Goal: Task Accomplishment & Management: Complete application form

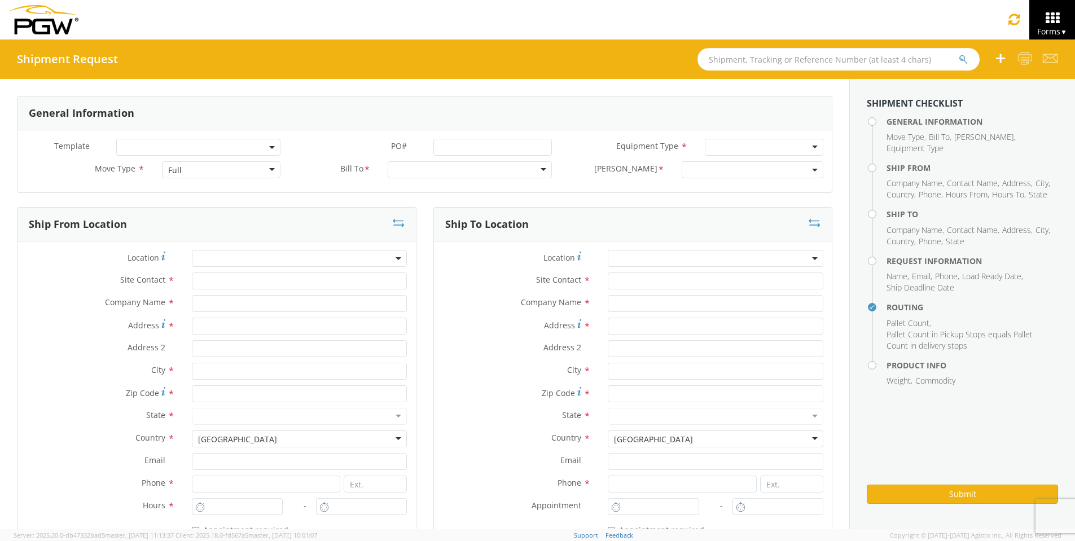
click at [741, 60] on input "text" at bounding box center [838, 59] width 282 height 23
type input "54092877"
click at [967, 54] on button "submit" at bounding box center [972, 61] width 10 height 14
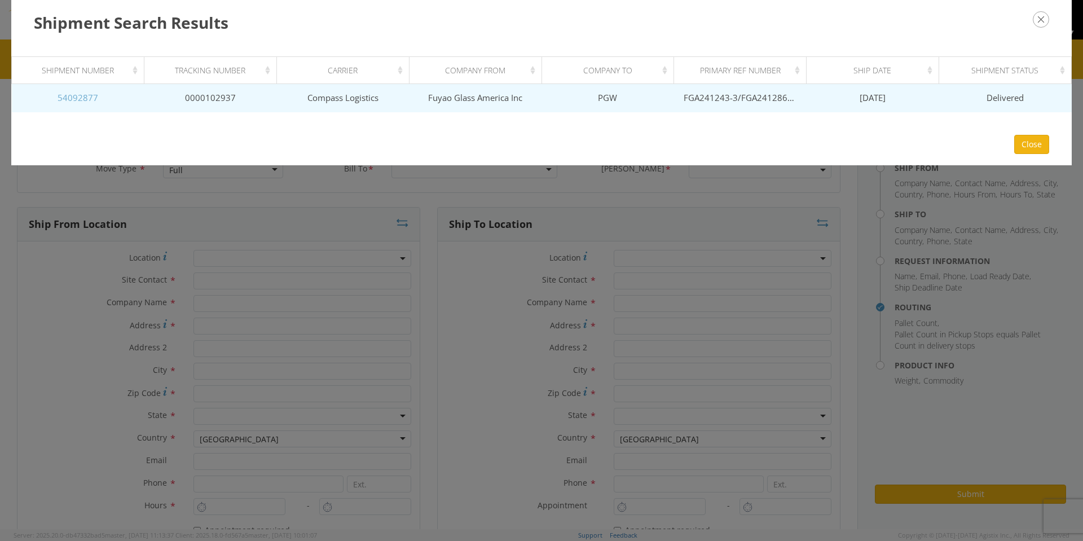
click at [77, 93] on link "54092877" at bounding box center [78, 97] width 41 height 11
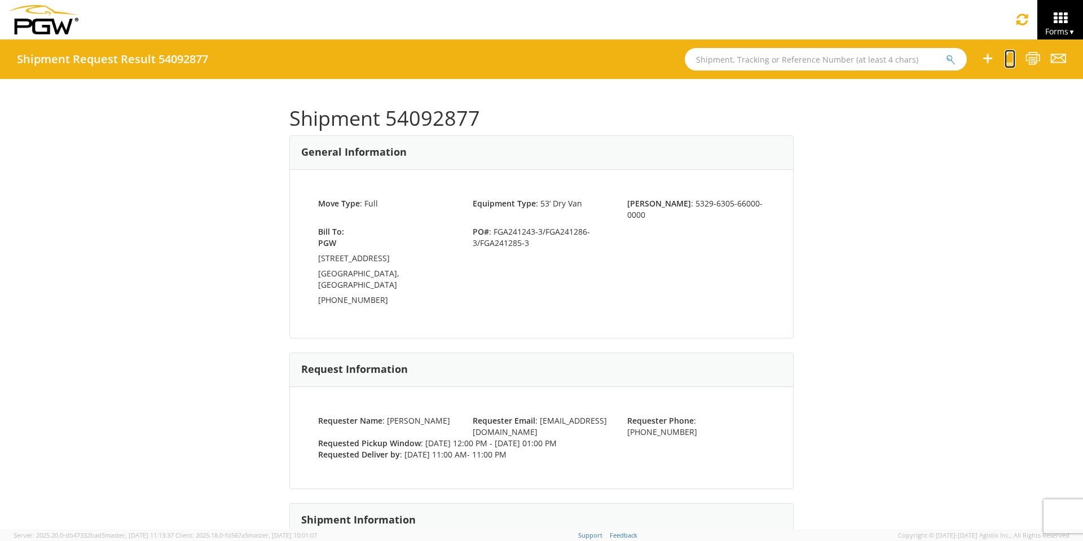
click at [1009, 59] on icon at bounding box center [1010, 58] width 11 height 14
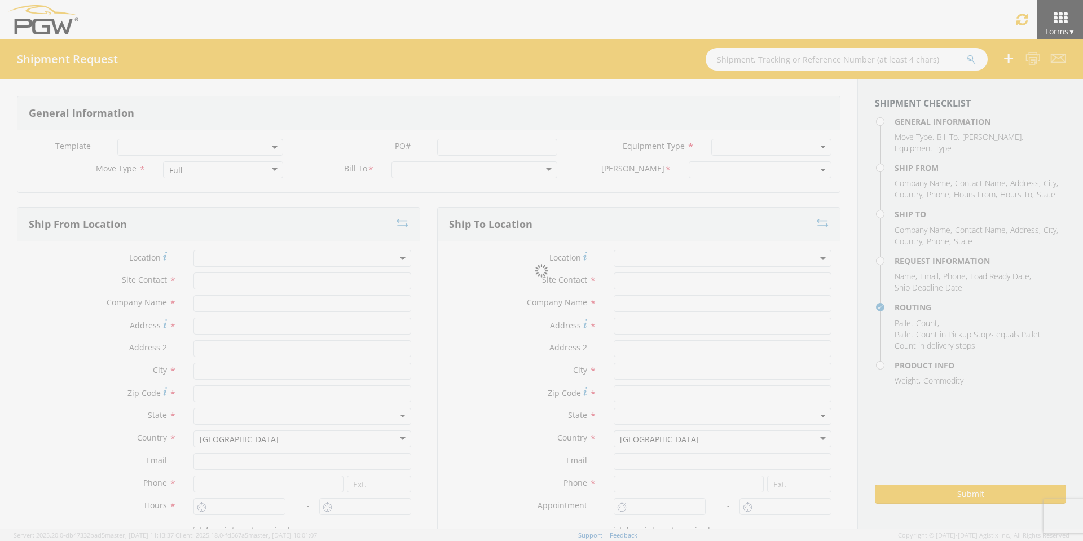
select select
type input "ARG Warehouse"
type input "Fuyao Glass America Inc"
type input "[STREET_ADDRESS][PERSON_NAME]"
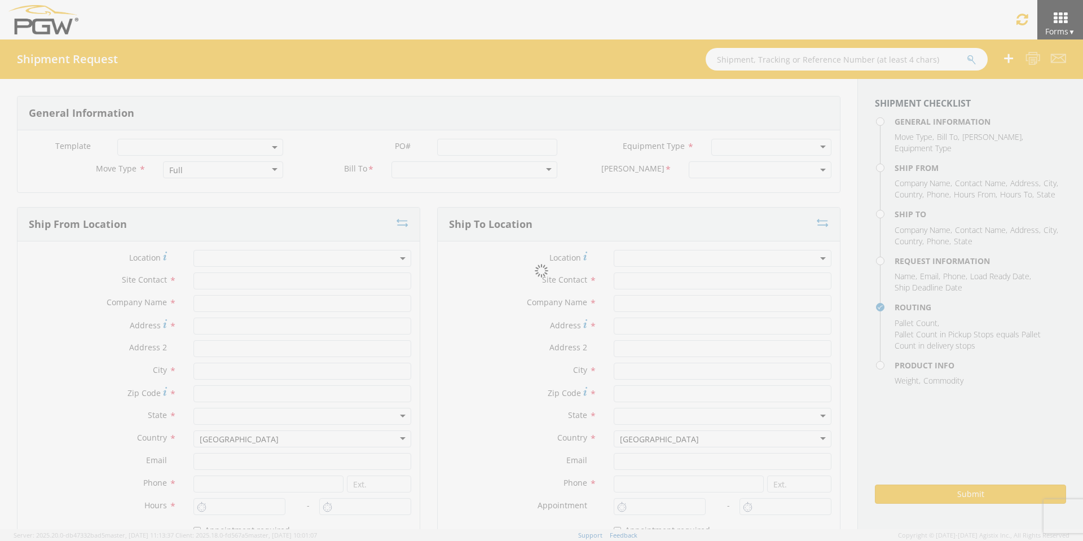
type input "Attn: 2601 ARG Warehouse"
type input "Moraine"
type input "45439"
type input "[EMAIL_ADDRESS][DOMAIN_NAME]"
type input "9374965777"
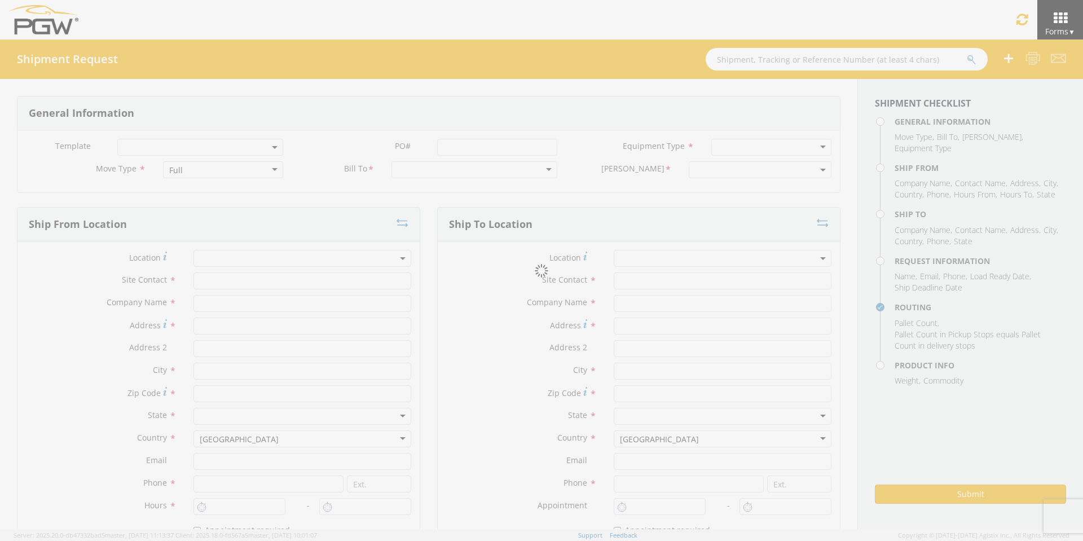
type input "4004"
type input "12:00 PM"
type input "1:00 PM"
type input "5329 Branch Manager"
type input "PGW"
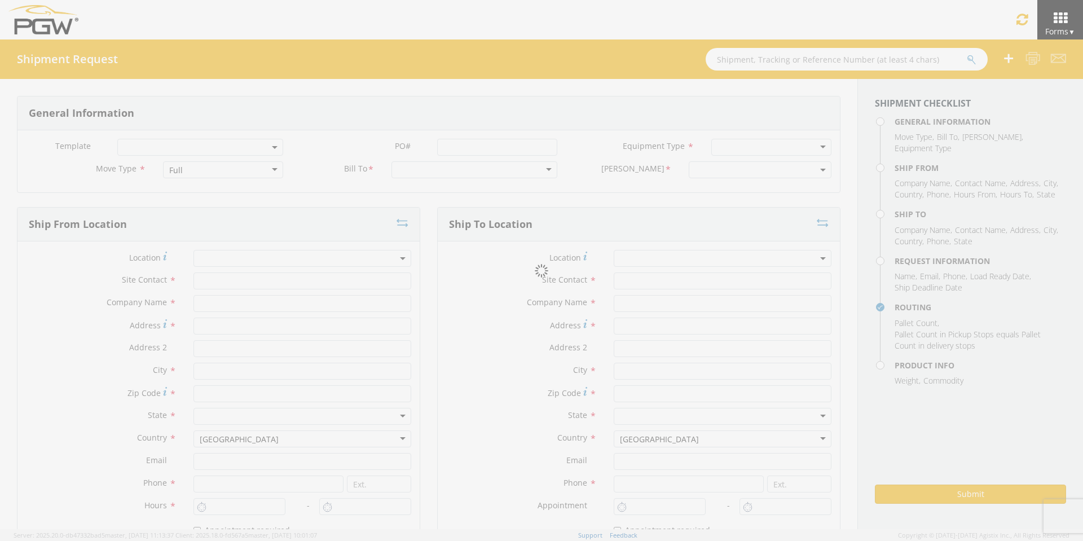
type input "[STREET_ADDRESS]"
type input "Chillicothe"
type input "45601"
type input "[EMAIL_ADDRESS][DOMAIN_NAME]"
type input "[PHONE_NUMBER]"
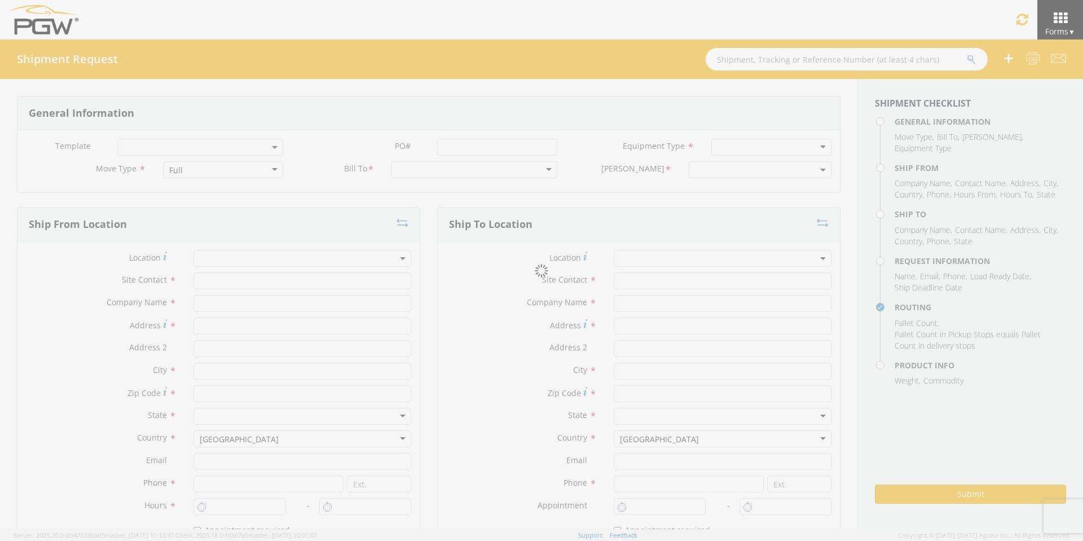
type input "11:00 AM"
type input "11:00 PM"
type input "[PERSON_NAME]"
type input "[EMAIL_ADDRESS][DOMAIN_NAME]"
checkbox input "true"
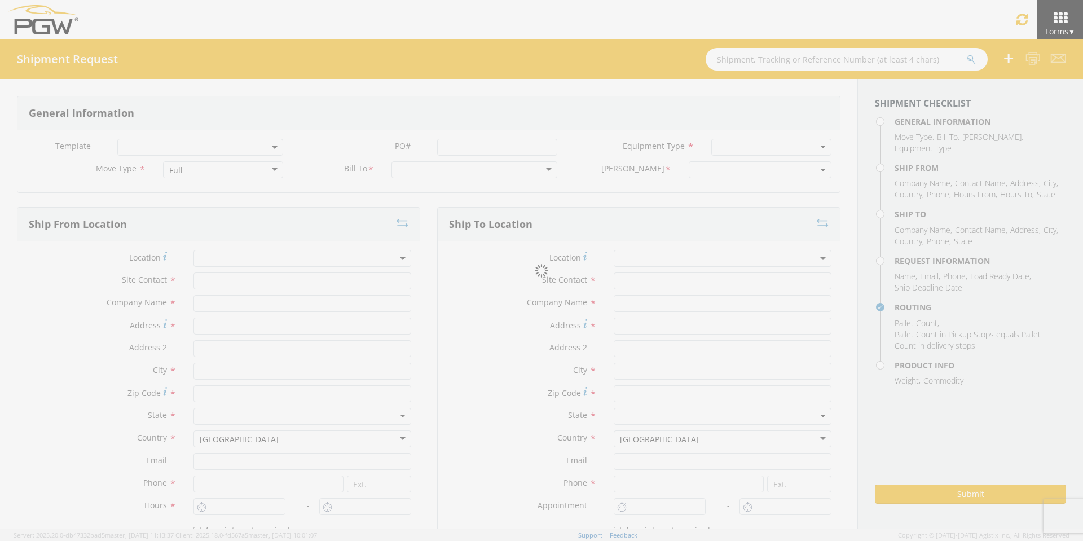
type input "[PHONE_NUMBER]"
type textarea "PGW/ARG Shipment FGA241243-3/FGA241286-3/FGA241285-3 (48 Crates) Driver Note: 5…"
type textarea "Secondary contact [PERSON_NAME] at [PHONE_NUMBER]"
type input "39000"
type input "48"
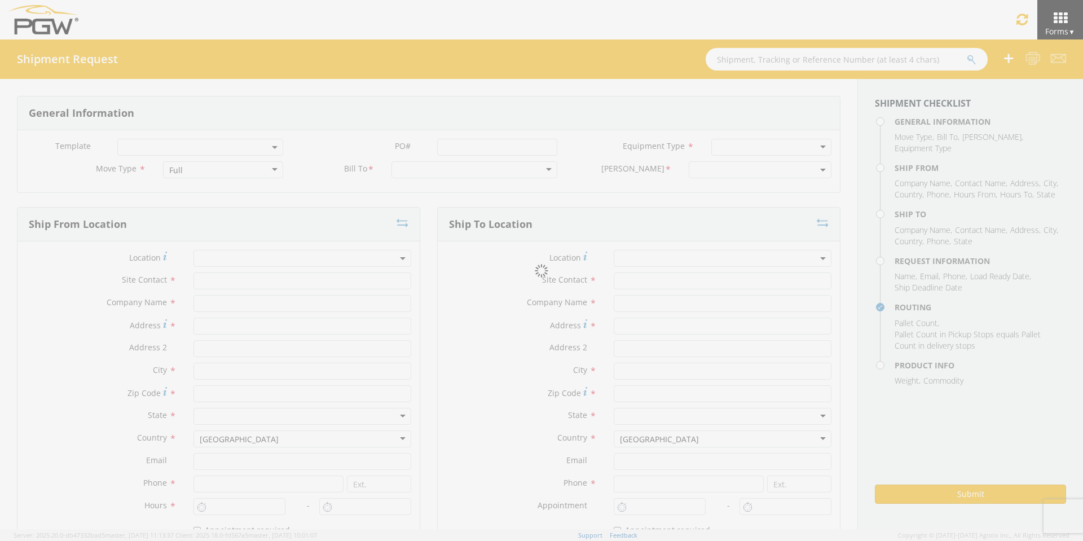
type textarea "PGW/ARG Shipment FGA241243-3/FGA241286-3/FGA241285-3 (48 Crates) Driver Note: 5…"
checkbox input "true"
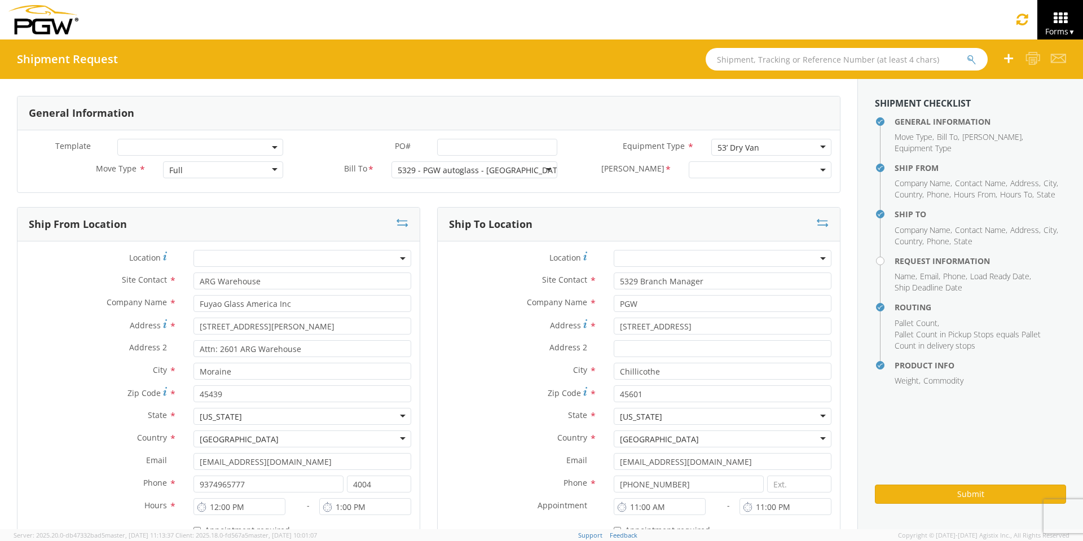
select select "5329-6305-66000-0000"
select select "28253"
click at [477, 146] on input "PO# *" at bounding box center [497, 147] width 120 height 17
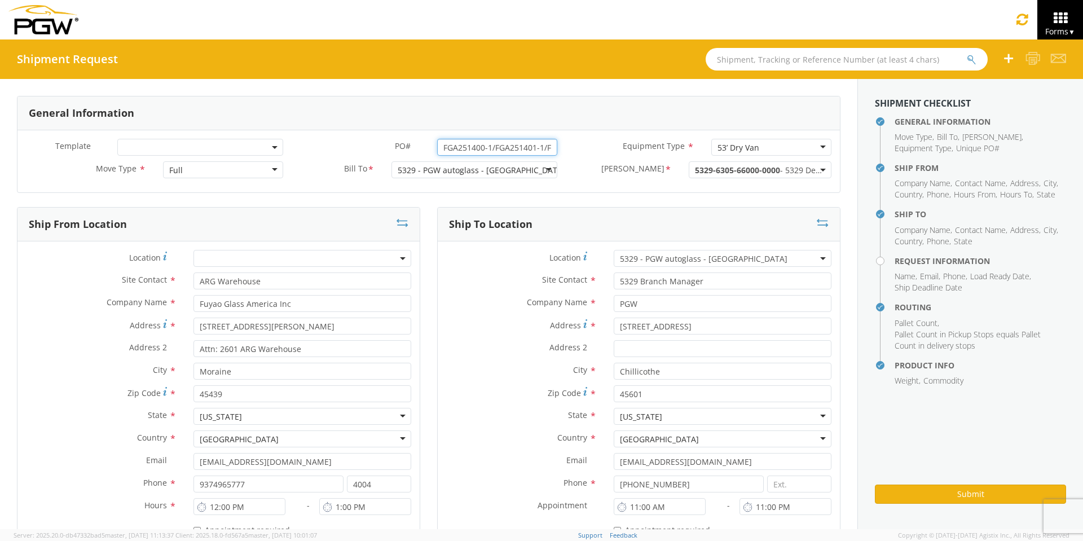
drag, startPoint x: 547, startPoint y: 146, endPoint x: 282, endPoint y: 159, distance: 266.0
click at [282, 159] on div "Template * PO# * FGA251400-1/FGA251401-1/FGA251465-1/FGA251466-1 Equipment Type…" at bounding box center [428, 150] width 823 height 23
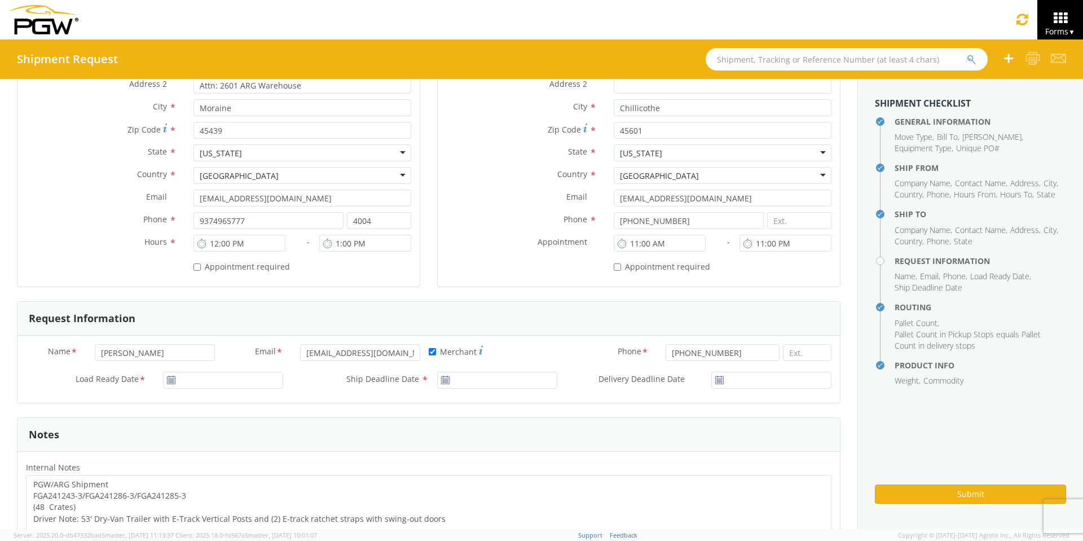
scroll to position [282, 0]
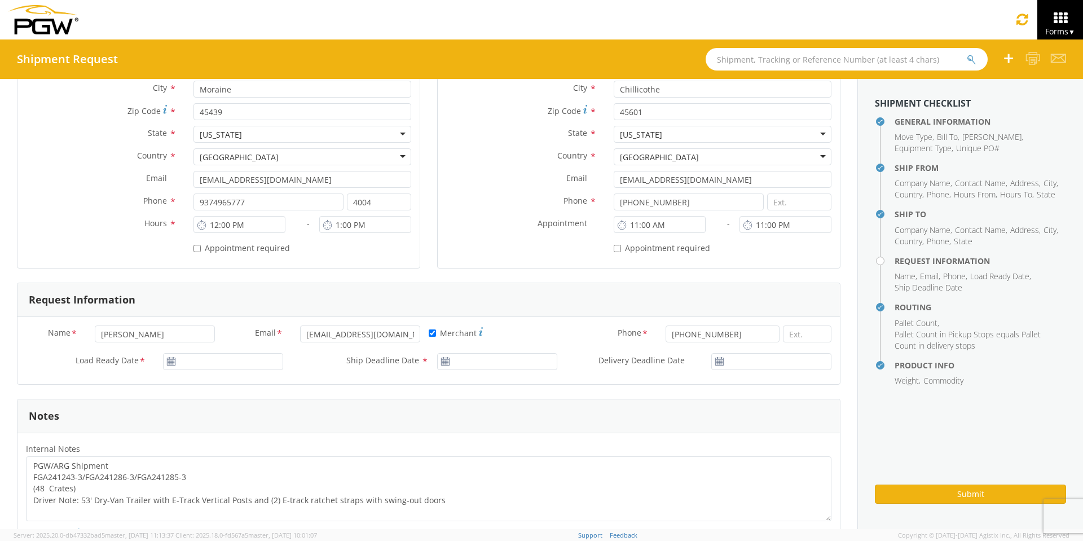
type input "FGA251400-1/FGA251401-1/FGA251465-1/FGA251466-1"
click at [219, 362] on input "[DATE]" at bounding box center [223, 361] width 120 height 17
click at [237, 275] on td "8" at bounding box center [241, 273] width 24 height 17
type input "[DATE]"
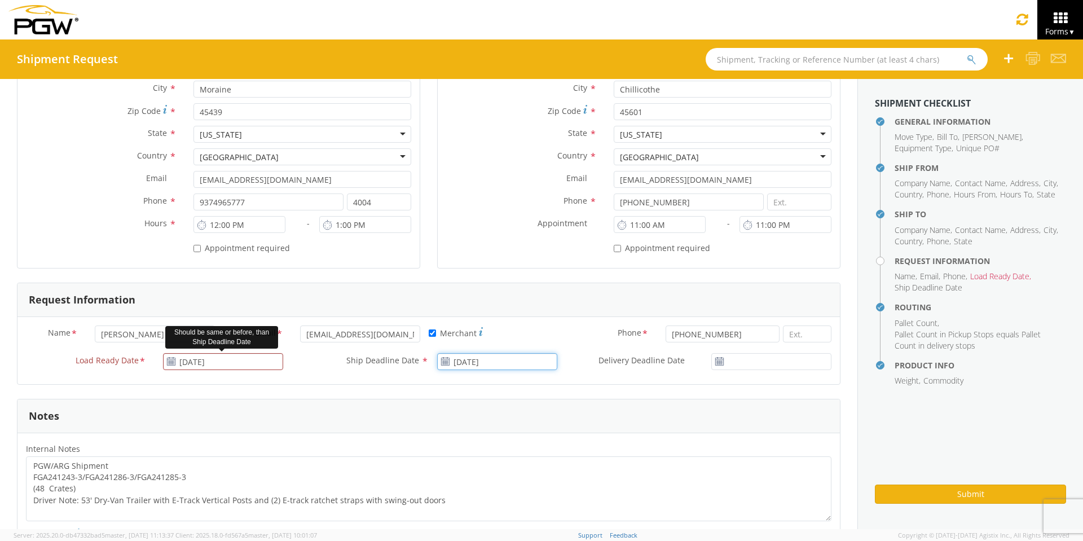
click at [477, 360] on input "[DATE]" at bounding box center [497, 361] width 120 height 17
click at [507, 269] on td "8" at bounding box center [515, 273] width 24 height 17
type input "[DATE]"
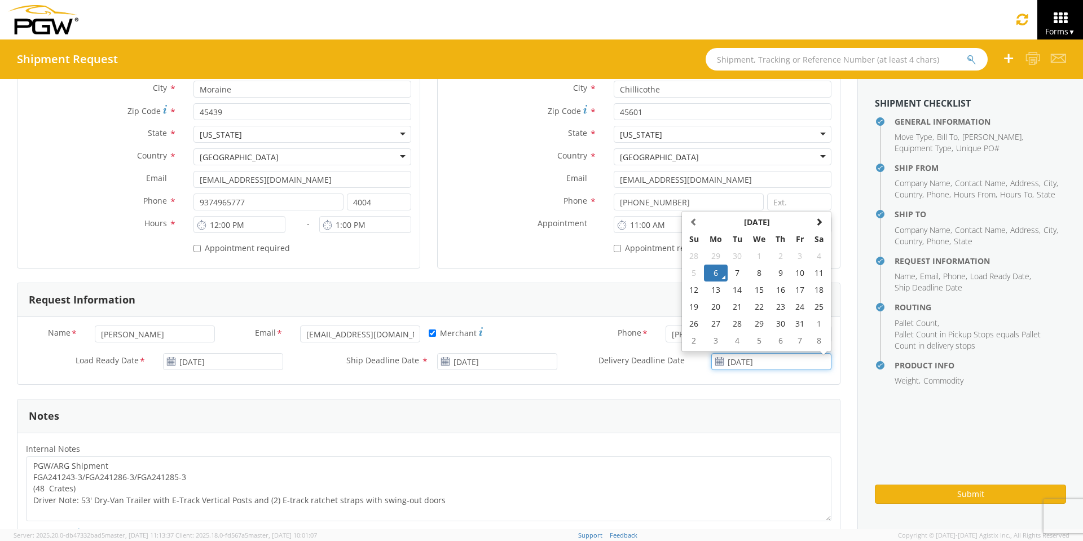
click at [768, 363] on input "[DATE]" at bounding box center [771, 361] width 120 height 17
click at [752, 271] on td "8" at bounding box center [759, 273] width 24 height 17
type input "[DATE]"
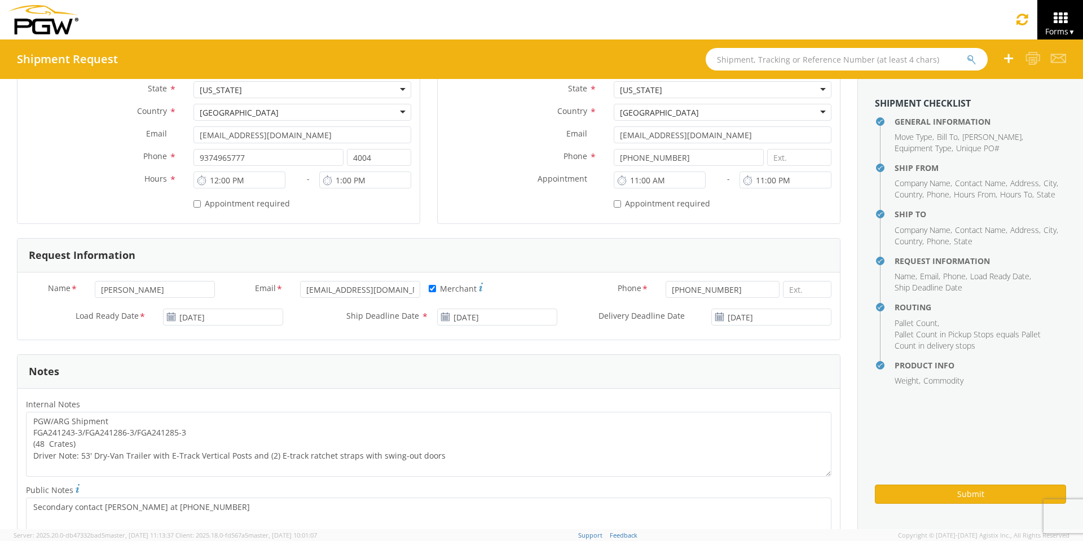
scroll to position [451, 0]
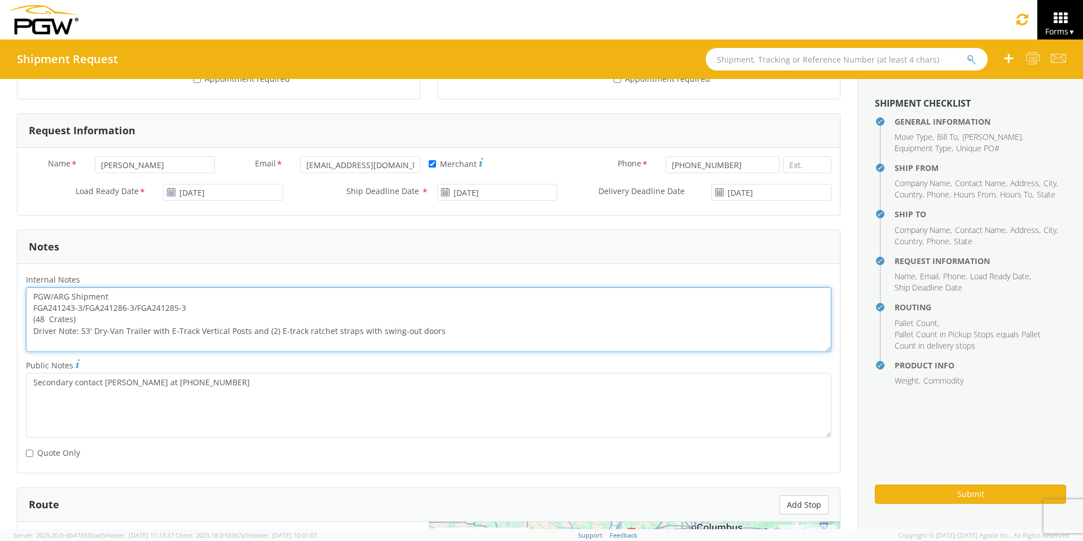
drag, startPoint x: 195, startPoint y: 308, endPoint x: 12, endPoint y: 309, distance: 182.2
click at [12, 309] on div "General Information Template * PO# * FGA251400-1/FGA251401-1/FGA251465-1/FGA251…" at bounding box center [429, 249] width 858 height 1242
paste textarea "51400-1/FGA251401-1/FGA251465-1/FGA251466-1"
drag, startPoint x: 30, startPoint y: 294, endPoint x: 472, endPoint y: 333, distance: 442.9
click at [472, 333] on textarea "PGW/ARG Shipment FGA251400-1/FGA251401-1/FGA251465-1/FGA251466-1 (48 Crates) Dr…" at bounding box center [429, 319] width 806 height 65
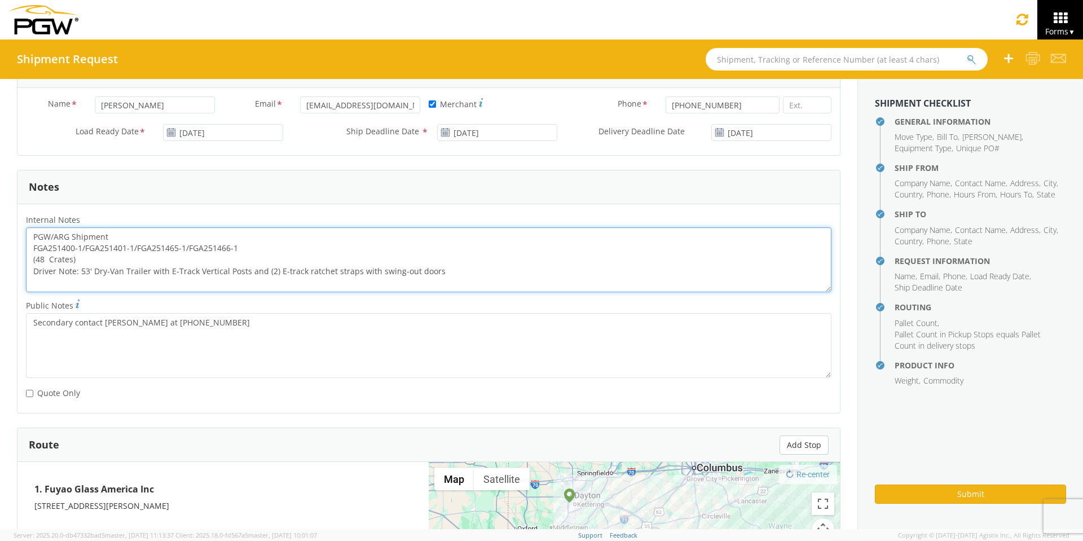
scroll to position [806, 0]
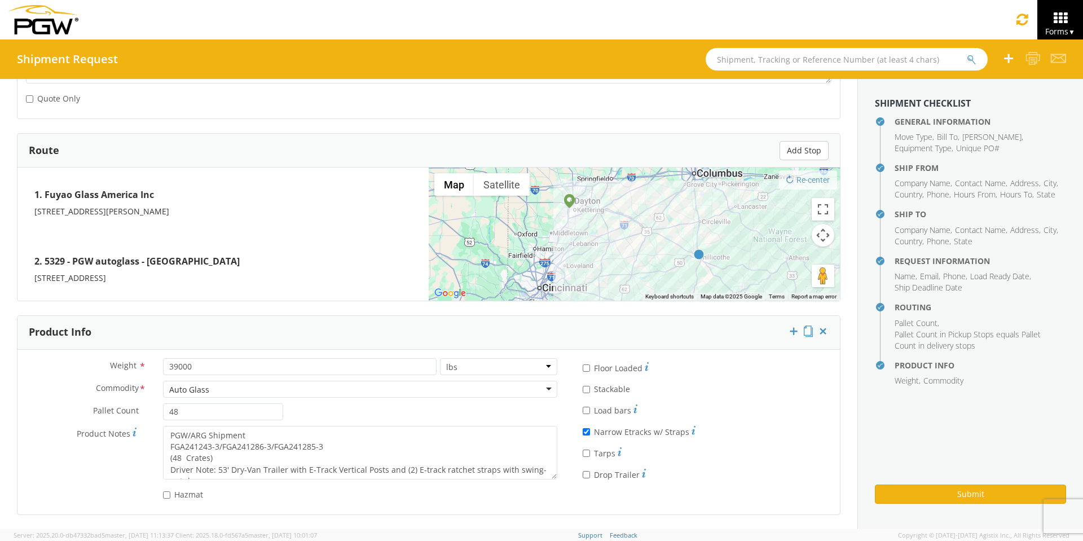
type textarea "PGW/ARG Shipment FGA251400-1/FGA251401-1/FGA251465-1/FGA251466-1 (48 Crates) Dr…"
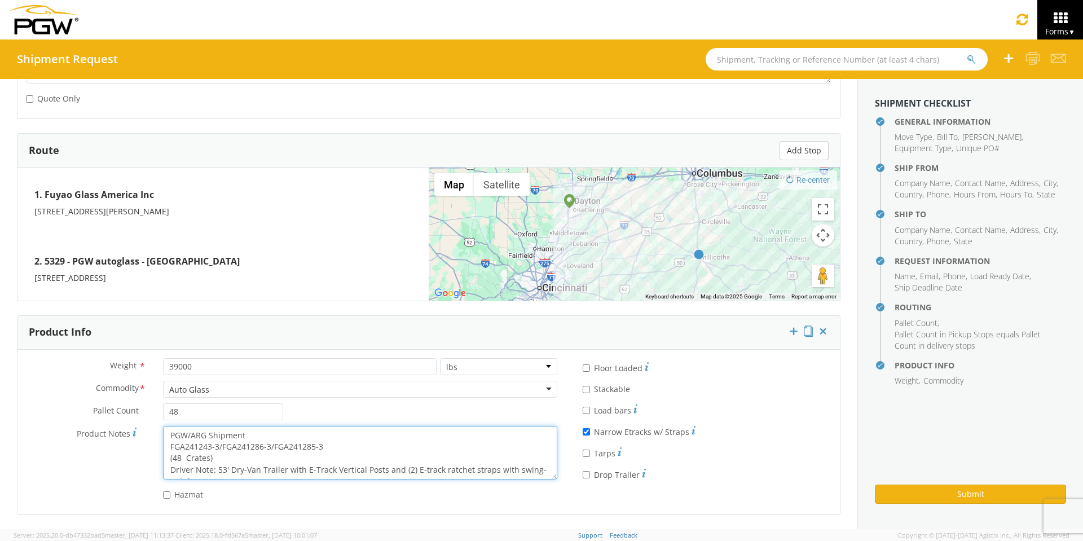
scroll to position [11, 0]
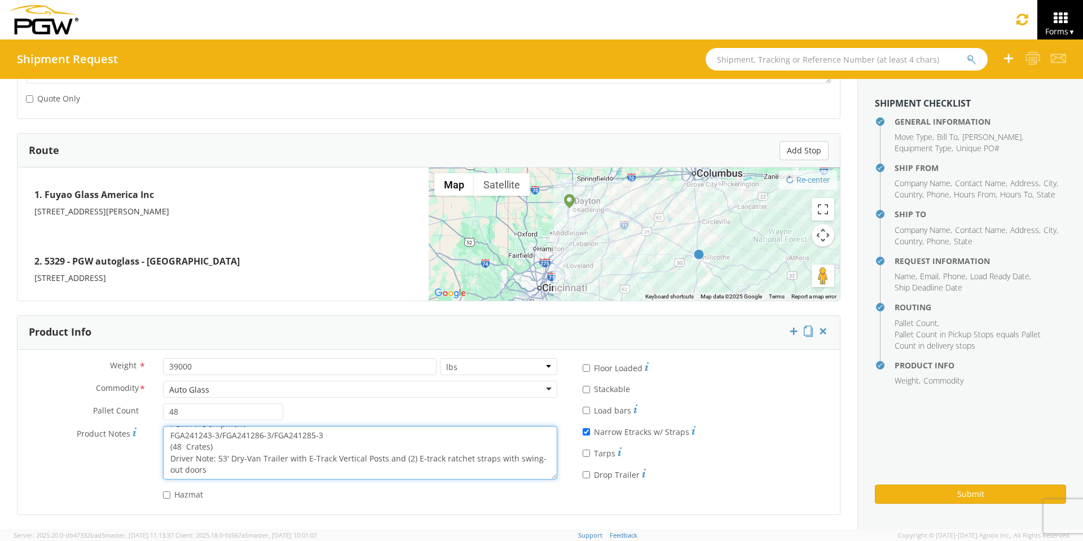
drag, startPoint x: 169, startPoint y: 431, endPoint x: 481, endPoint y: 486, distance: 316.8
click at [481, 486] on div "Weight * 39000 lbs kgs Commodity * Auto Glass Auto Glass Adhesives / Glues Aqua…" at bounding box center [291, 432] width 548 height 148
paste textarea "51400-1/FGA251401-1/FGA251465-1/FGA251466-1"
type textarea "PGW/ARG Shipment FGA251400-1/FGA251401-1/FGA251465-1/FGA251466-1 (48 Crates) Dr…"
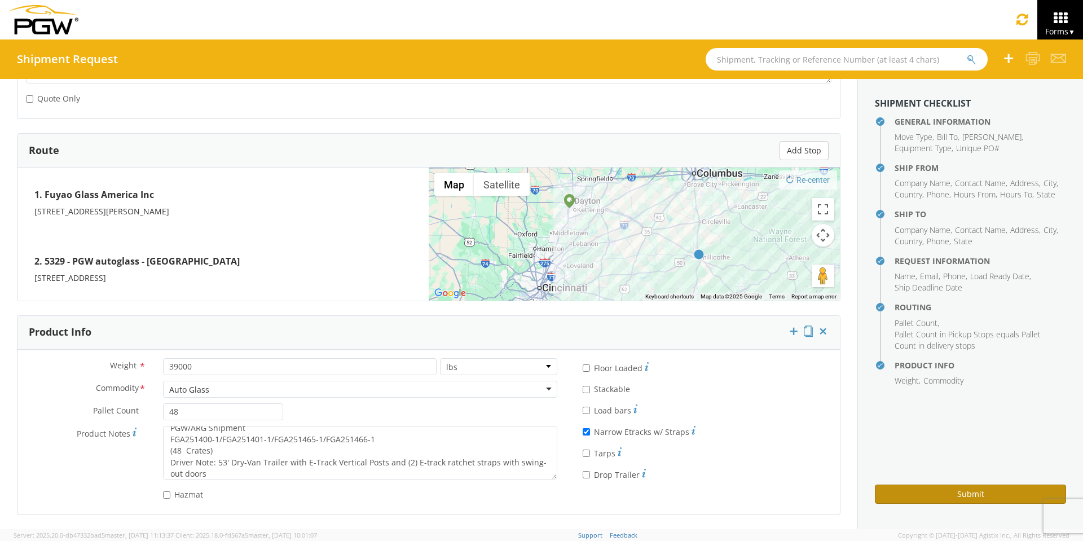
click at [925, 493] on button "Submit" at bounding box center [970, 494] width 191 height 19
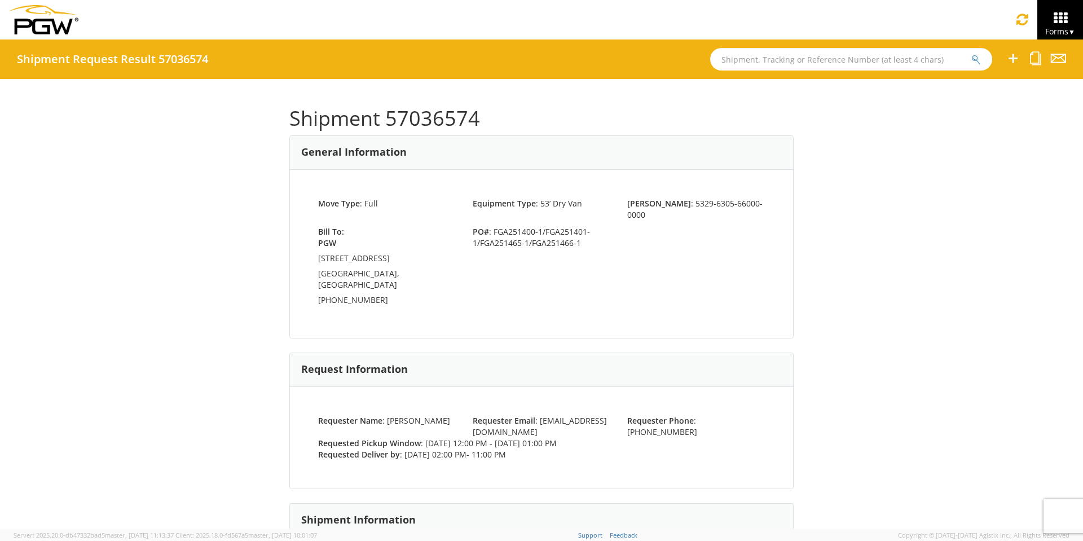
click at [743, 64] on input "text" at bounding box center [851, 59] width 282 height 23
click at [750, 52] on input "text" at bounding box center [851, 59] width 282 height 23
type input "57008264"
click at [1034, 58] on icon at bounding box center [1035, 58] width 11 height 14
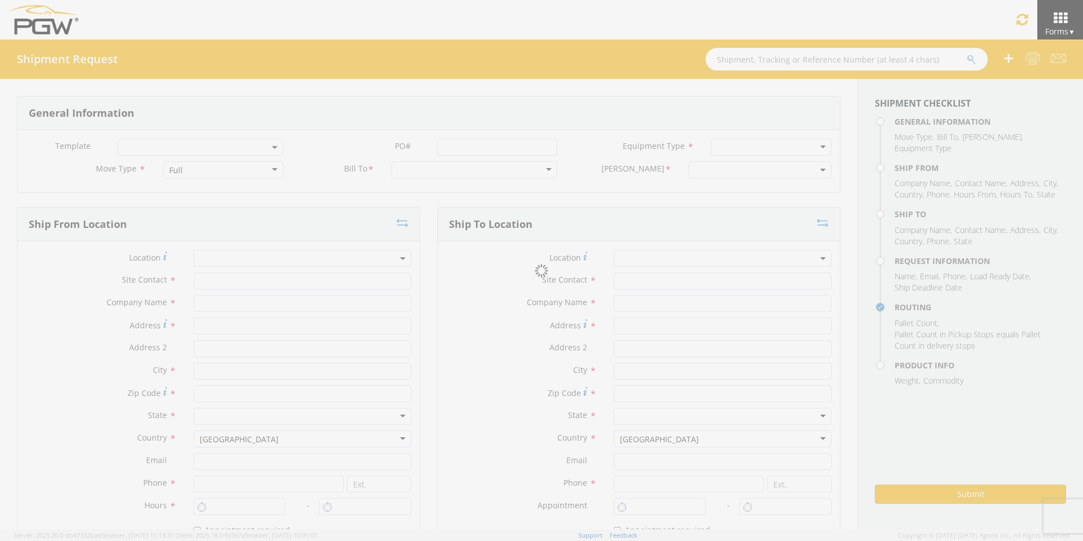
select select
type input "ARG Warehouse"
type input "Fuyao Glass America Inc"
type input "[STREET_ADDRESS][PERSON_NAME]"
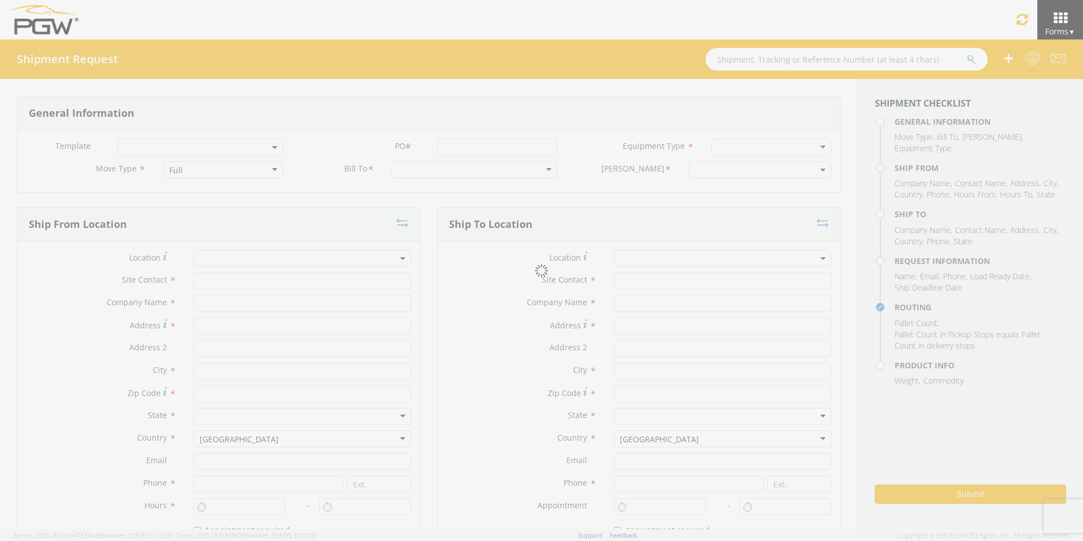
type input "Attn: 2601 ARG Warehouse"
type input "Moraine"
type input "45439"
type input "[EMAIL_ADDRESS][DOMAIN_NAME]"
type input "9374965777"
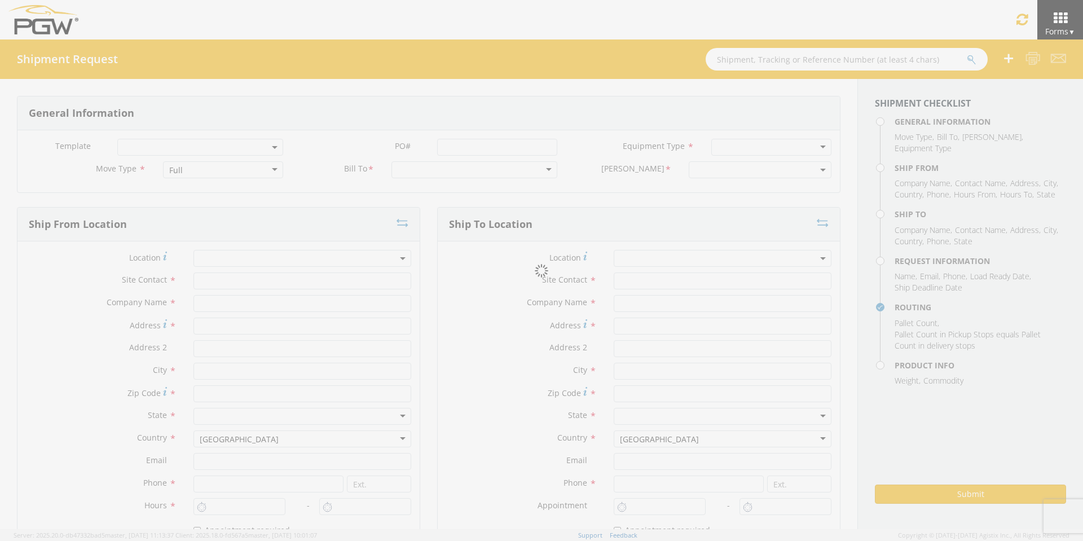
type input "4004"
type input "12:00 PM"
type input "1:00 PM"
type input "5329 Branch Manager"
type input "PGW"
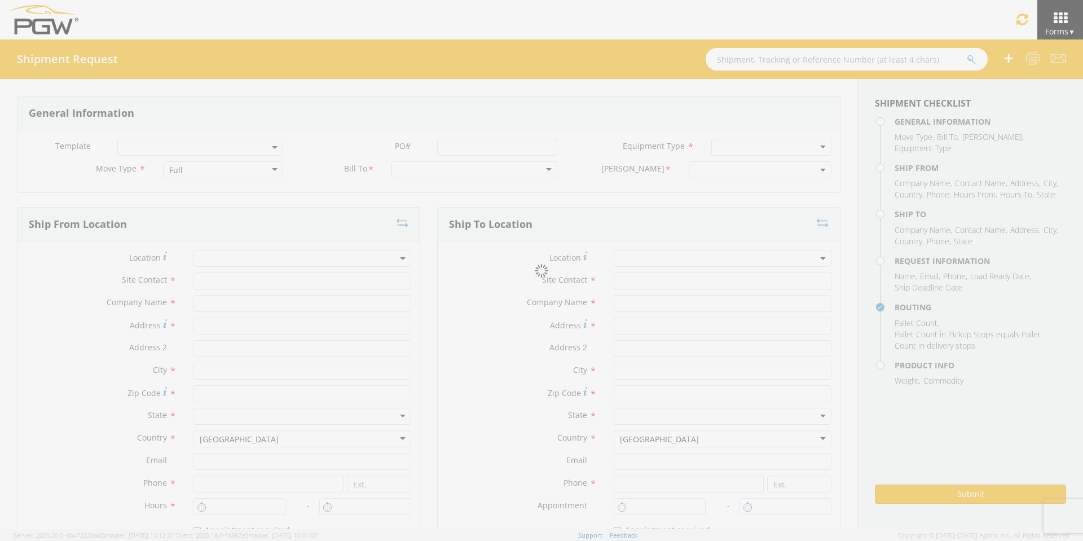
type input "[STREET_ADDRESS]"
type input "Chillicothe"
type input "45601"
type input "[EMAIL_ADDRESS][DOMAIN_NAME]"
type input "[PHONE_NUMBER]"
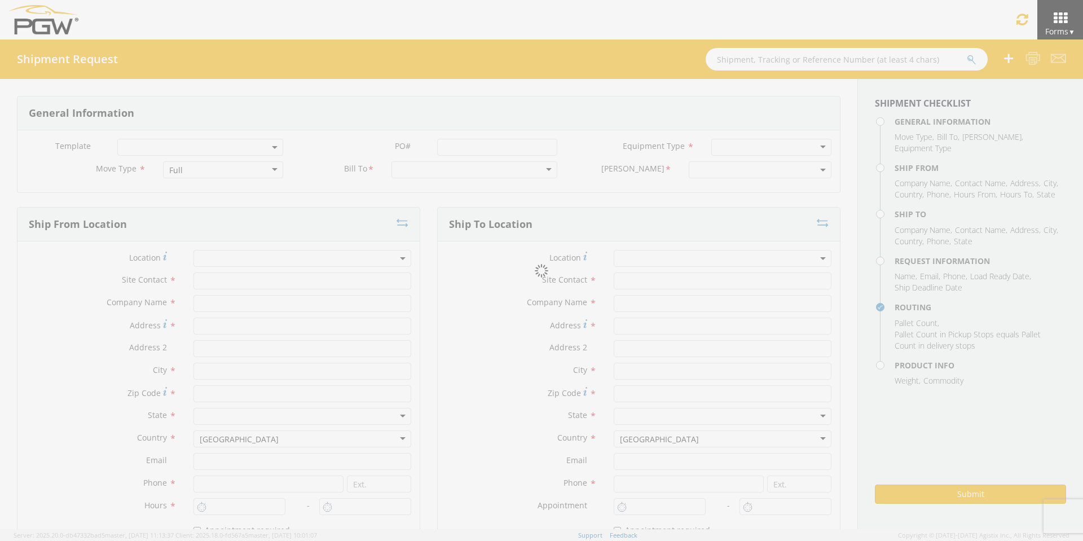
type input "2:00 PM"
type input "11:00 PM"
type input "[PERSON_NAME]"
type input "[EMAIL_ADDRESS][DOMAIN_NAME]"
checkbox input "true"
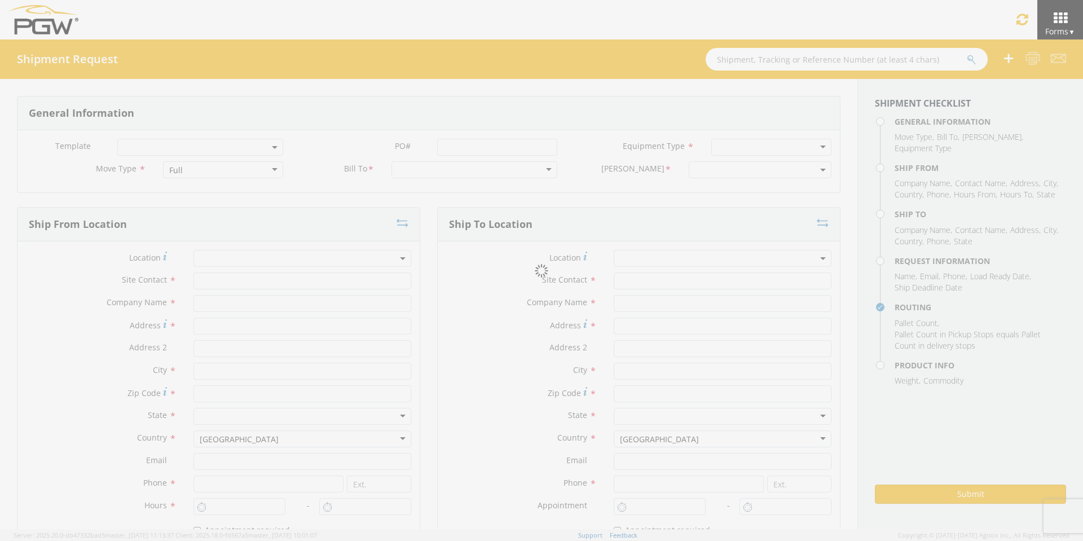
type input "[PHONE_NUMBER]"
type textarea "PGW/ARG Shipment FGA251400-1/FGA251401-1/FGA251465-1/FGA251466-1 (48 Crates) Dr…"
type textarea "Secondary contact [PERSON_NAME] at [PHONE_NUMBER]"
type input "39000"
type input "48"
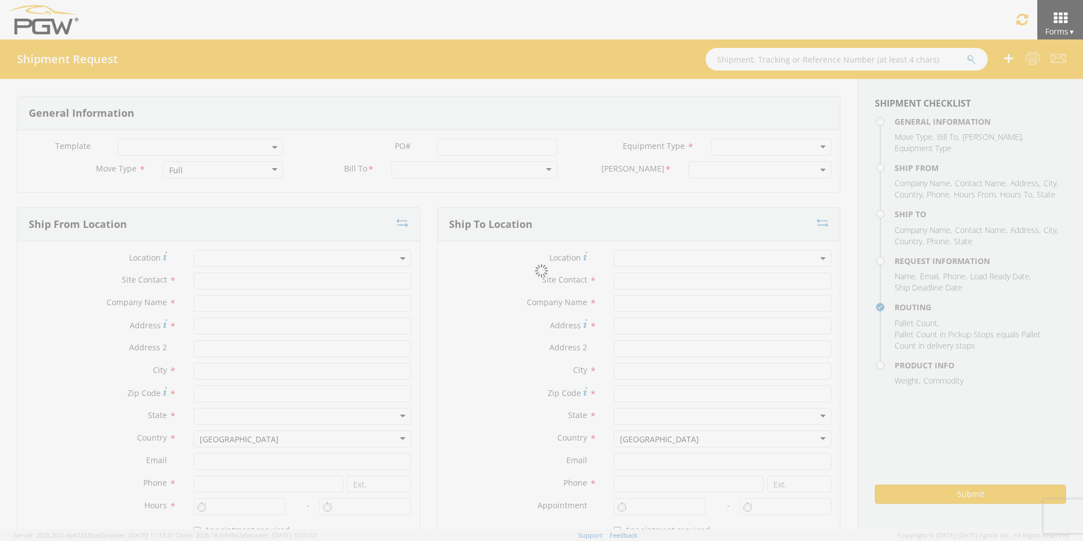
type textarea "PGW/ARG Shipment FGA251400-1/FGA251401-1/FGA251465-1/FGA251466-1 (48 Crates) Dr…"
checkbox input "true"
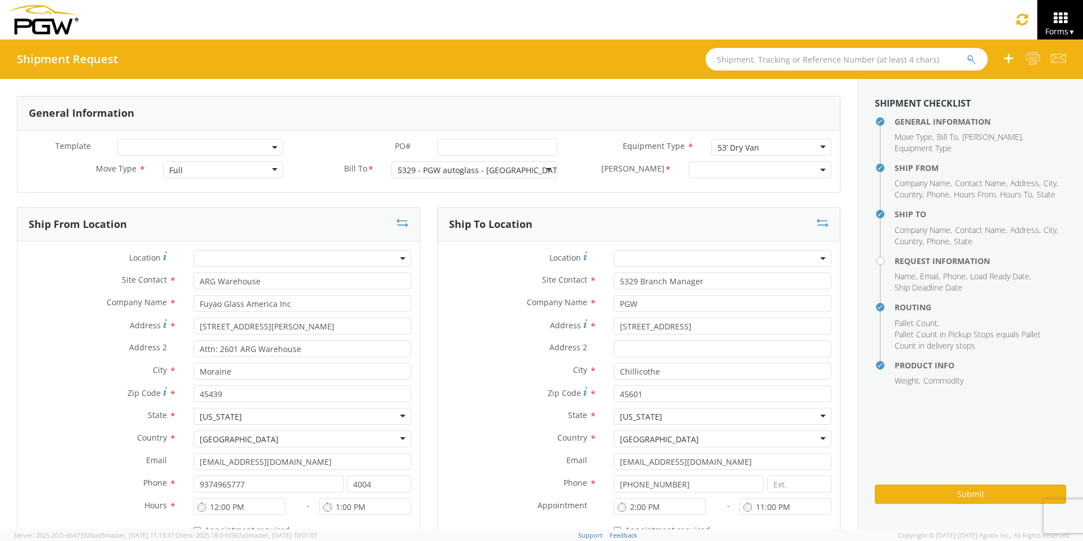
select select "5329-6305-66000-0000"
select select "28253"
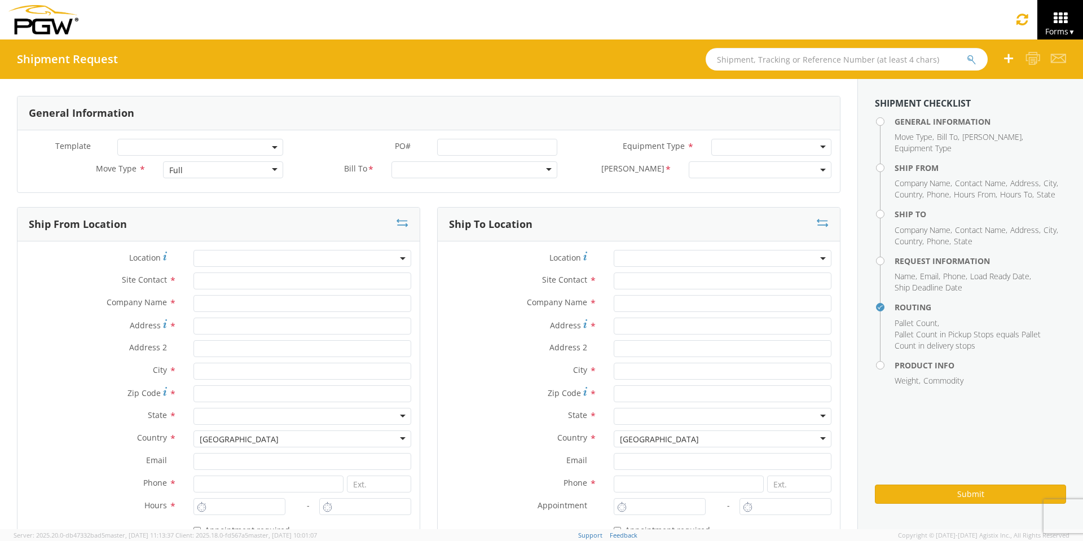
click at [743, 61] on input "text" at bounding box center [847, 59] width 282 height 23
type input "57008264"
click at [967, 54] on button "submit" at bounding box center [972, 61] width 10 height 14
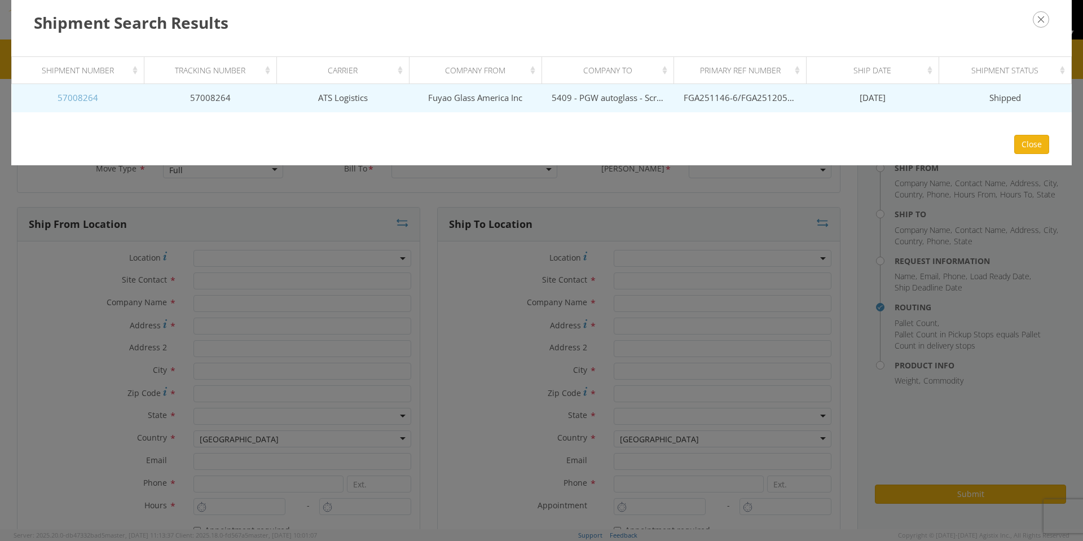
click at [74, 98] on link "57008264" at bounding box center [78, 97] width 41 height 11
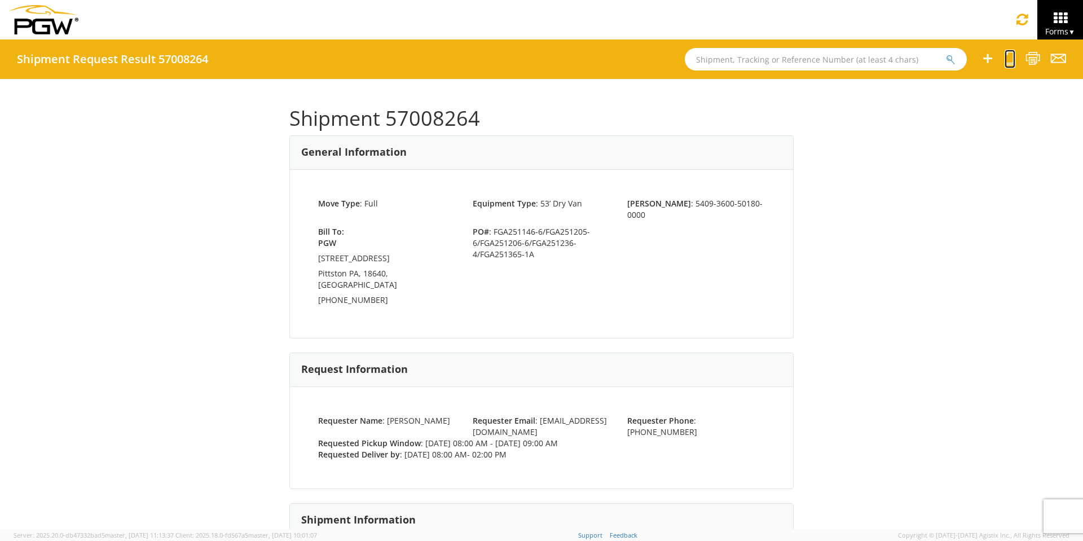
click at [1013, 59] on icon at bounding box center [1010, 58] width 11 height 14
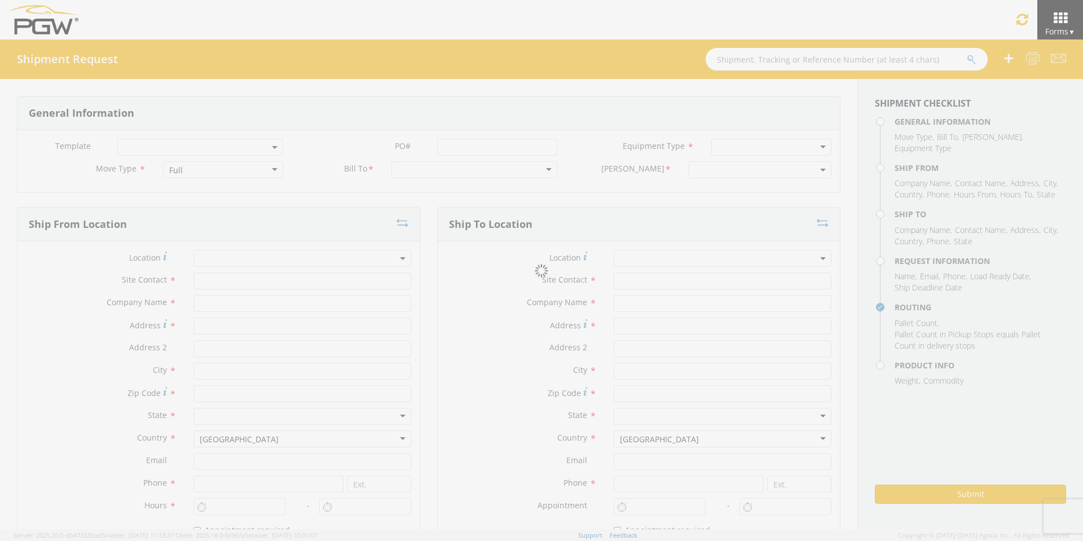
select select
type input "ARG Warehouse"
type input "Fuyao Glass America Inc"
type input "[STREET_ADDRESS][PERSON_NAME]"
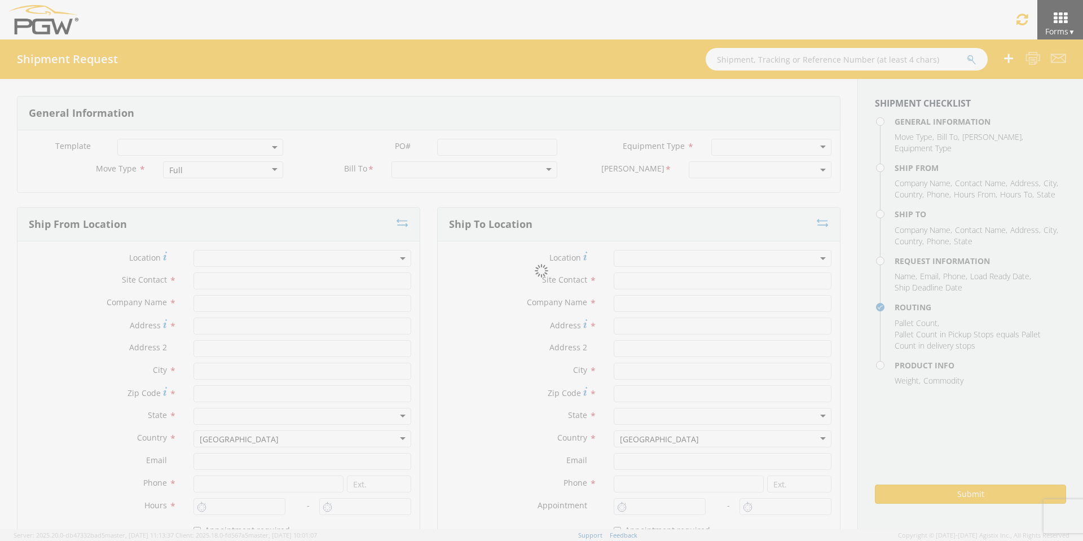
type input "Attn: 2601 ARG Warehouse"
type input "Moraine"
type input "45439"
type input "[EMAIL_ADDRESS][DOMAIN_NAME]"
type input "9374965777"
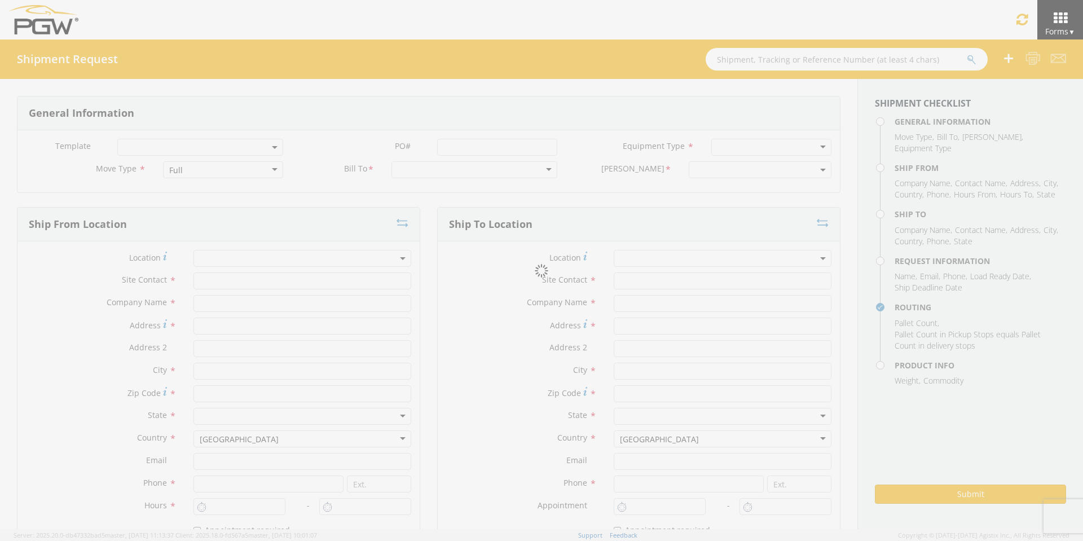
type input "4004"
type input "8:00 AM"
type input "9:00 AM"
type input "5409 Branch Manager"
type input "5409 - PGW autoglass - Scranton"
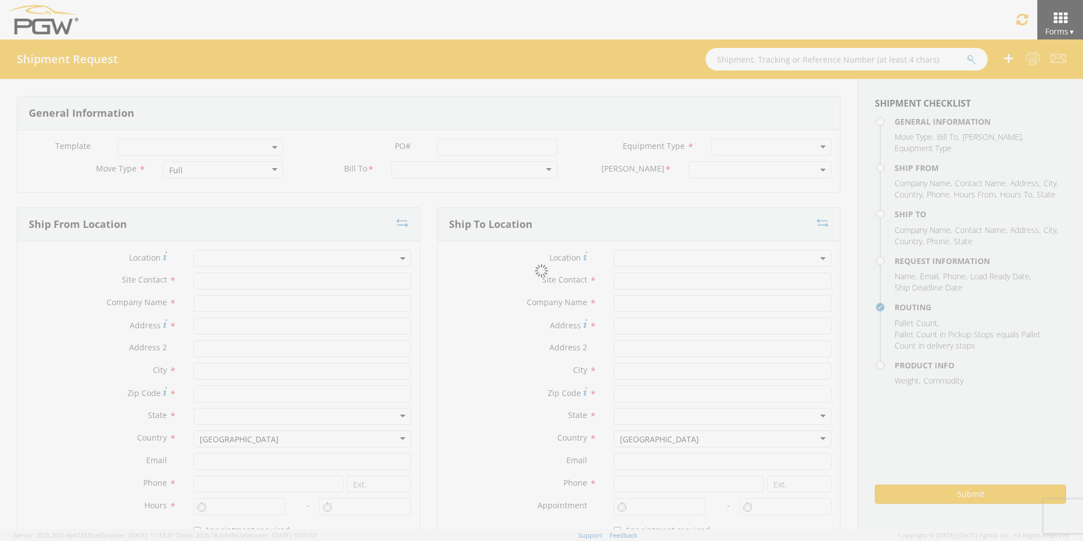
type input "125 Enterprise Way"
type input "Pittston"
type input "18640"
type input "scrantondc@pgwautoglass.com"
type input "272-379-0309"
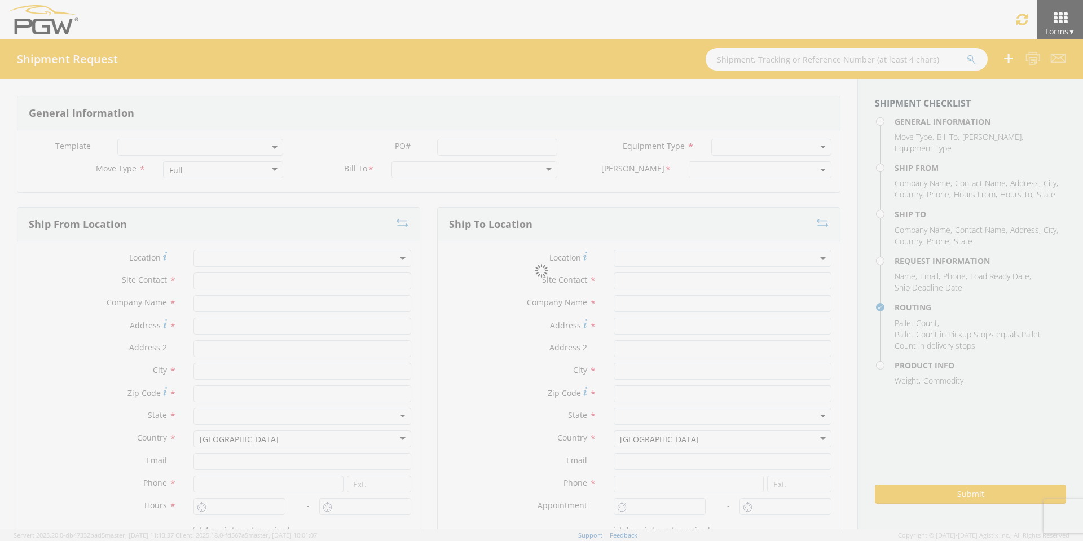
type input "8:00 AM"
type input "2:00 PM"
type input "[PERSON_NAME]"
type input "[EMAIL_ADDRESS][DOMAIN_NAME]"
checkbox input "true"
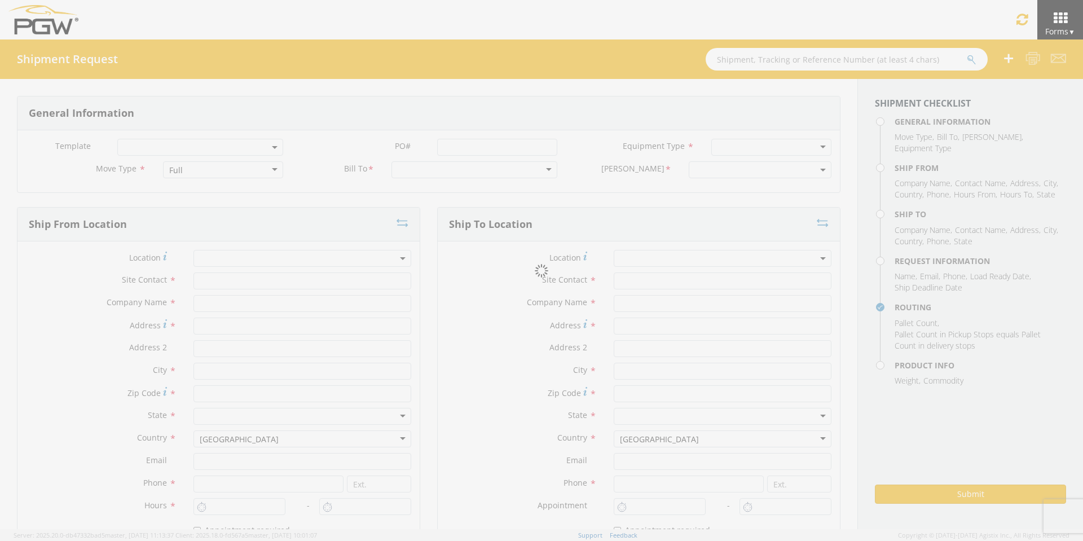
type input "[PHONE_NUMBER]"
type textarea "PGW Branch Direct - Pittston PA FGA251146-6/FGA251205-6/FGA251206-6/FGA251236-4…"
type textarea "NO LTL Appt unless noted, ALL Truckload APPT Reqd."
type input "39000"
type input "48"
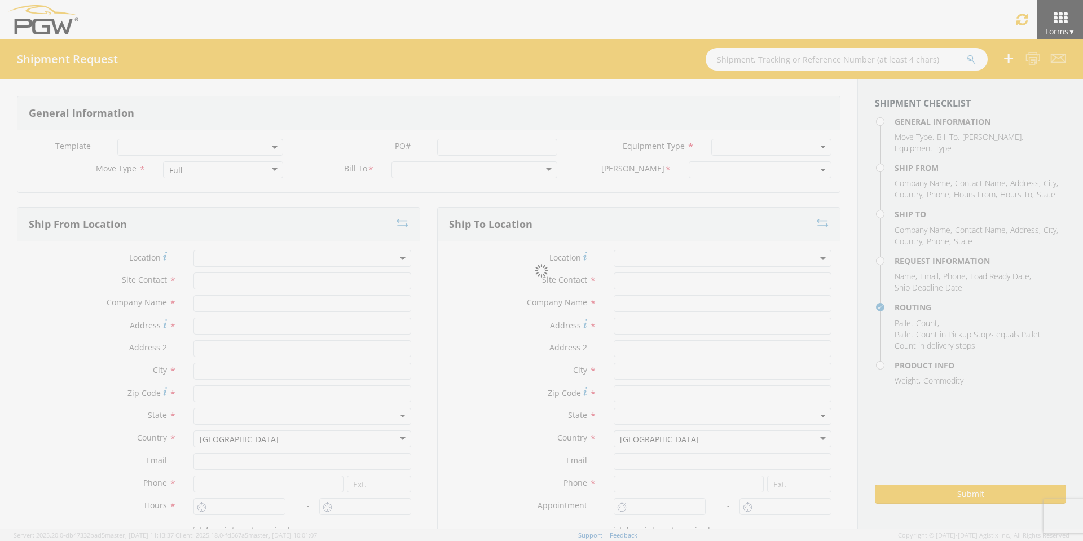
type textarea "PGW Branch Direct - Pittston PA FGA251146-6/FGA251205-6/FGA251206-6/FGA251236-4…"
checkbox input "true"
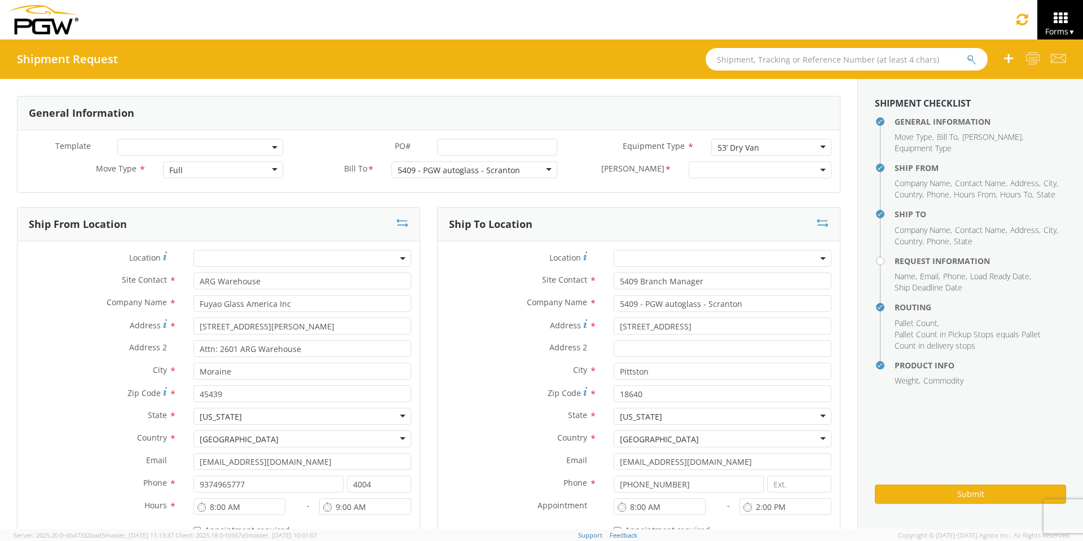
select select "61931"
select select "5409-3600-50180-0000"
click at [473, 144] on input "PO# *" at bounding box center [497, 147] width 120 height 17
click at [457, 146] on input "PO# *" at bounding box center [497, 147] width 120 height 17
drag, startPoint x: 549, startPoint y: 144, endPoint x: 219, endPoint y: 156, distance: 330.2
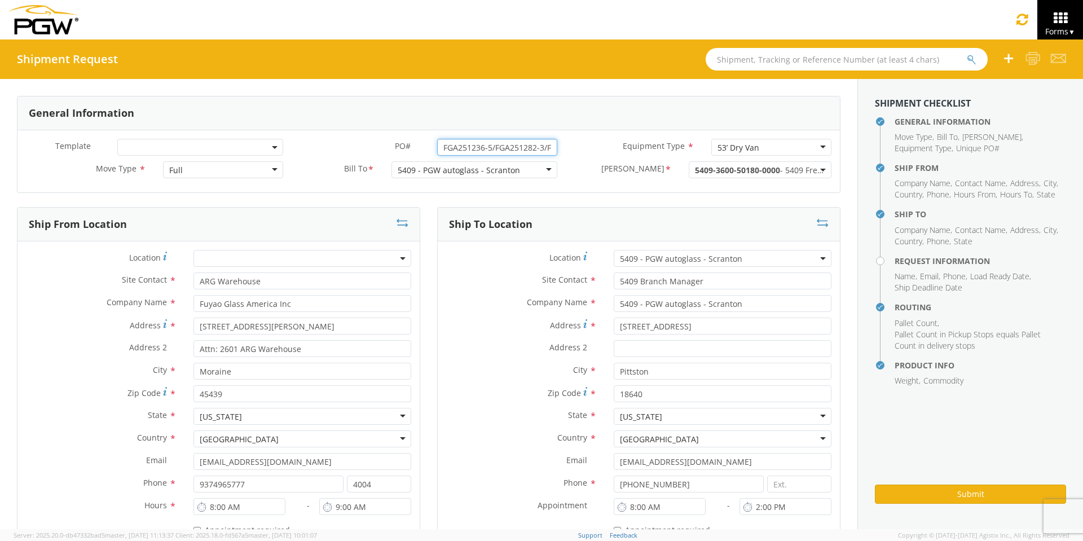
click at [222, 155] on div "Template * PO# * FGA251236-5/FGA251282-3/FGA251312-1/FGA251390-1 Equipment Type…" at bounding box center [428, 150] width 823 height 23
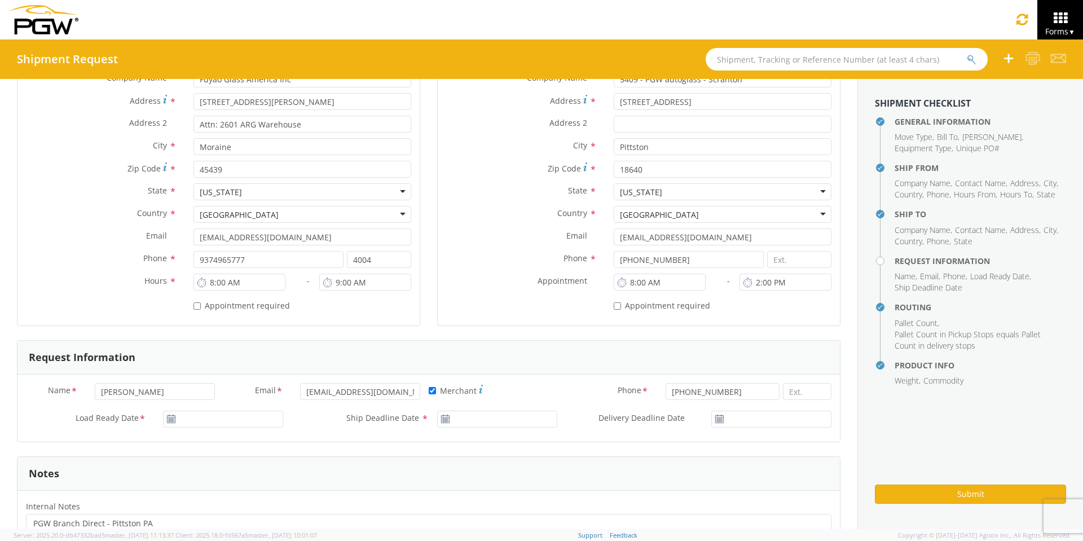
scroll to position [226, 0]
type input "FGA251236-5/FGA251282-3/FGA251312-1/FGA251390-1"
click at [239, 419] on input "[DATE]" at bounding box center [223, 418] width 120 height 17
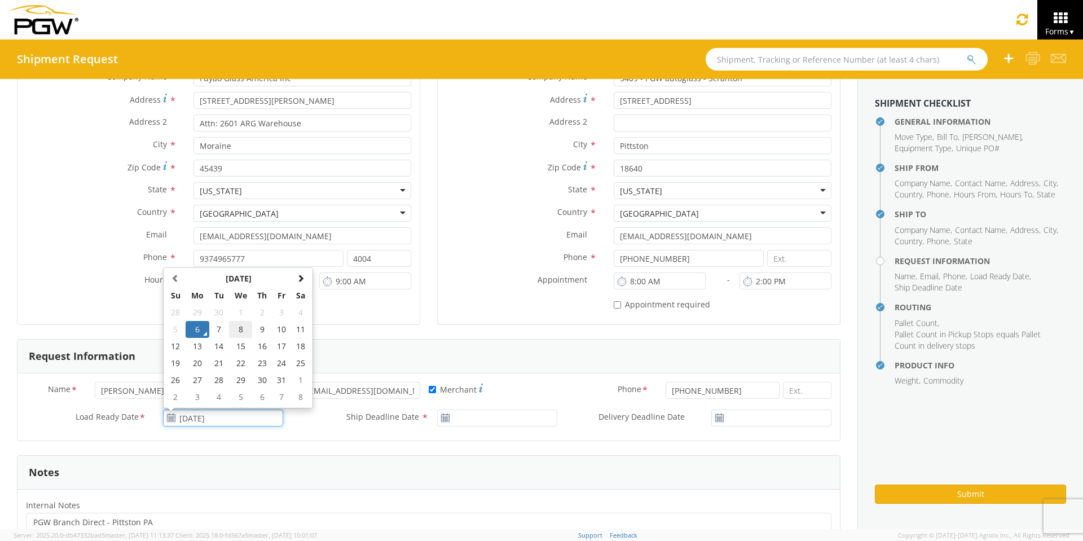
click at [238, 328] on td "8" at bounding box center [241, 329] width 24 height 17
type input "[DATE]"
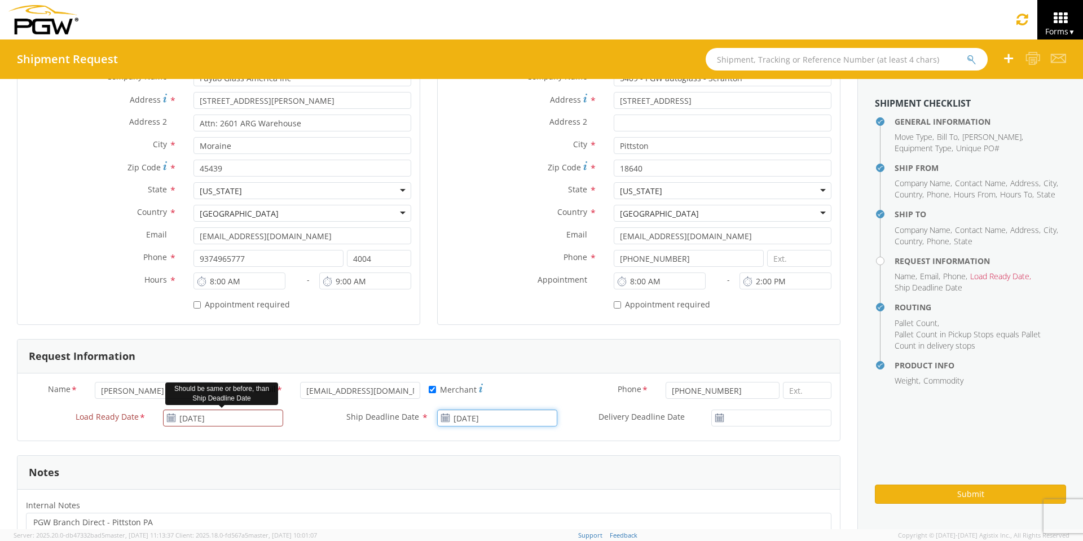
click at [483, 416] on input "[DATE]" at bounding box center [497, 418] width 120 height 17
click at [509, 326] on td "8" at bounding box center [515, 329] width 24 height 17
type input "[DATE]"
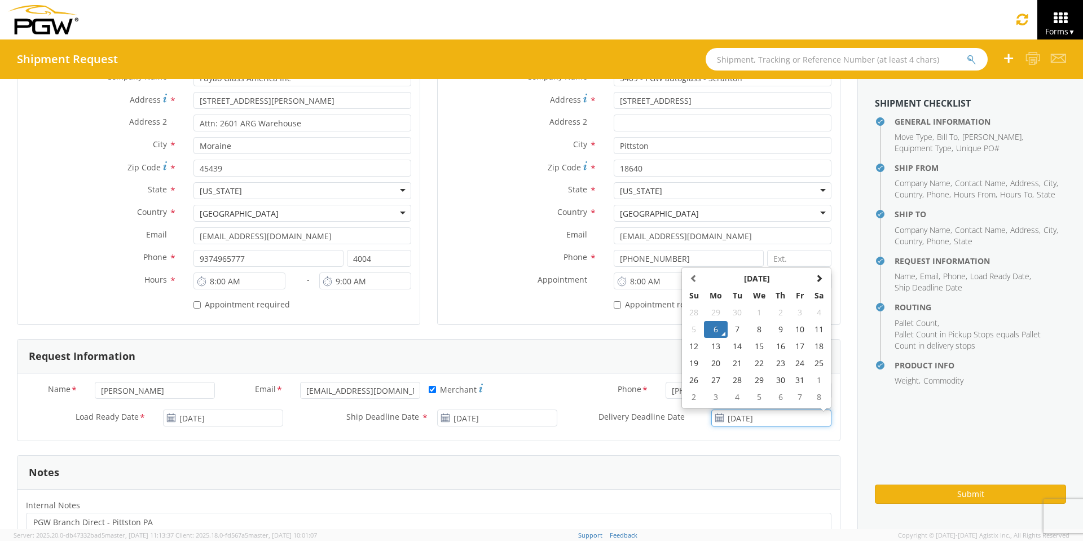
click at [770, 414] on input "[DATE]" at bounding box center [771, 418] width 120 height 17
click at [753, 331] on td "8" at bounding box center [759, 329] width 24 height 17
type input "[DATE]"
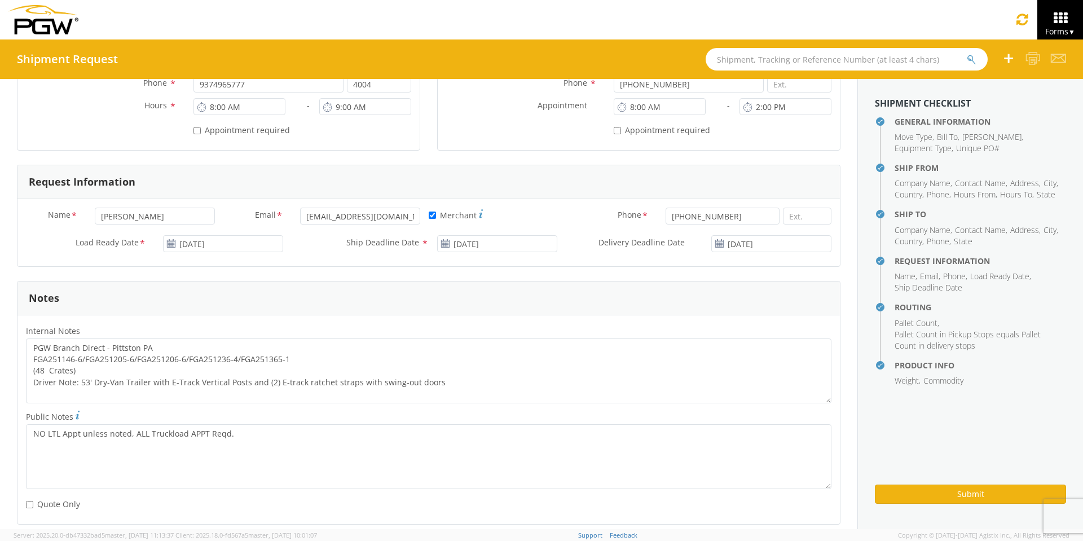
scroll to position [451, 0]
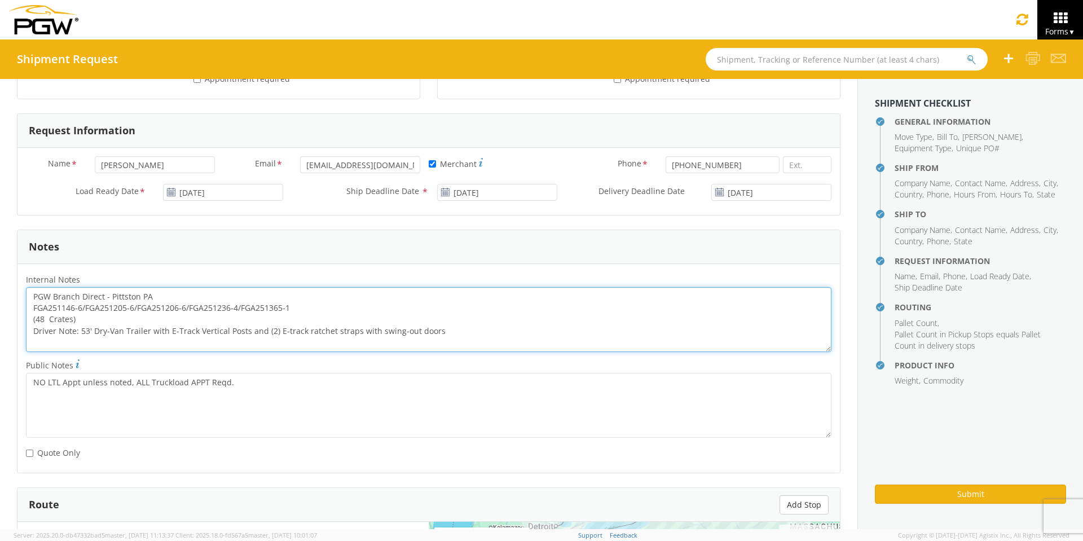
drag, startPoint x: 293, startPoint y: 307, endPoint x: 30, endPoint y: 307, distance: 263.5
click at [30, 307] on textarea "PGW Branch Direct - Pittston PA FGA251146-6/FGA251205-6/FGA251206-6/FGA251236-4…" at bounding box center [429, 319] width 806 height 65
paste textarea "236-5/FGA251282-3/FGA251312-1/FGA251390"
drag, startPoint x: 30, startPoint y: 294, endPoint x: 515, endPoint y: 339, distance: 486.7
click at [515, 339] on textarea "PGW Branch Direct - Pittston PA FGA251236-5/FGA251282-3/FGA251312-1/FGA251390-1…" at bounding box center [429, 319] width 806 height 65
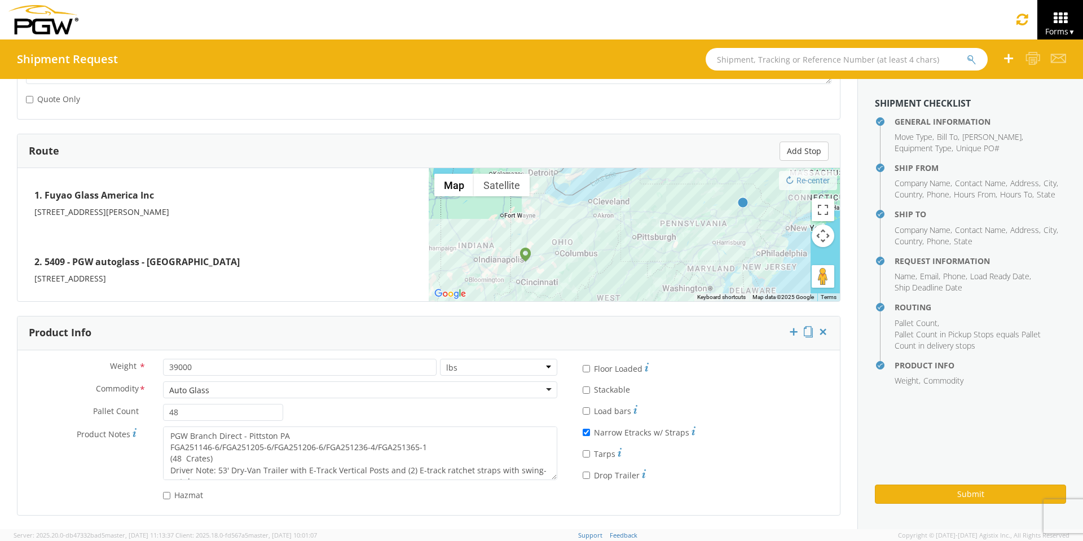
scroll to position [806, 0]
type textarea "PGW Branch Direct - Pittston PA FGA251236-5/FGA251282-3/FGA251312-1/FGA251390-1…"
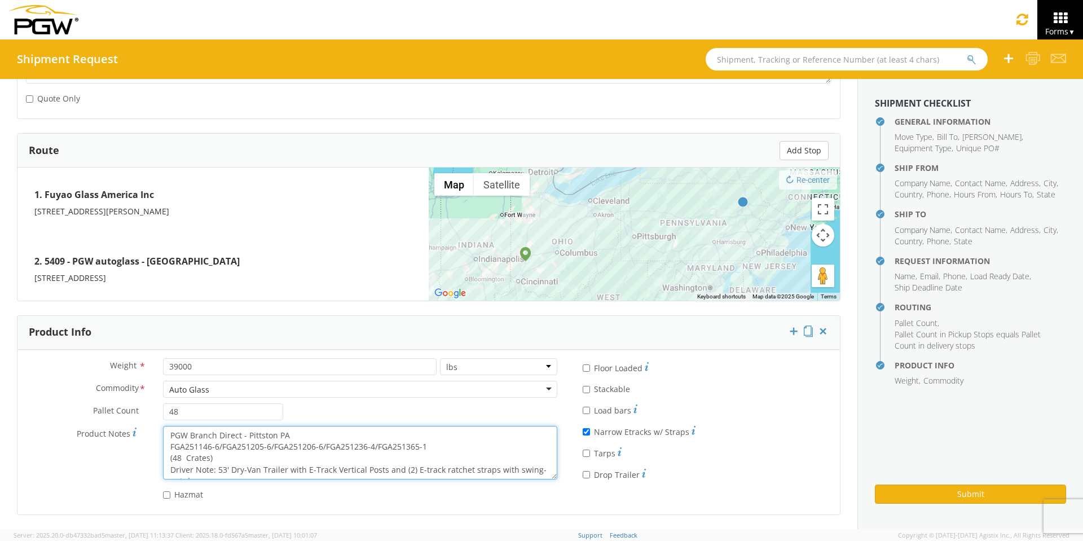
scroll to position [11, 0]
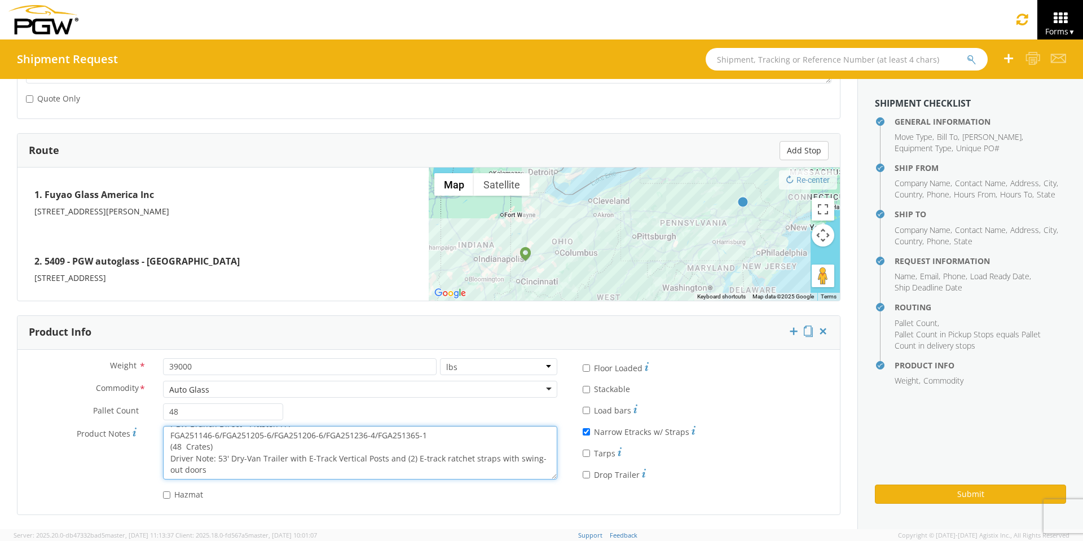
drag, startPoint x: 203, startPoint y: 439, endPoint x: 514, endPoint y: 494, distance: 315.5
click at [514, 494] on div "Weight * 39000 lbs kgs Commodity * Auto Glass Auto Glass Adhesives / Glues Aqua…" at bounding box center [291, 432] width 548 height 148
paste textarea "236-5/FGA251282-3/FGA251312-1/FGA251390"
type textarea "PGW Branch Direct - Pittston PA FGA251236-5/FGA251282-3/FGA251312-1/FGA251390-1…"
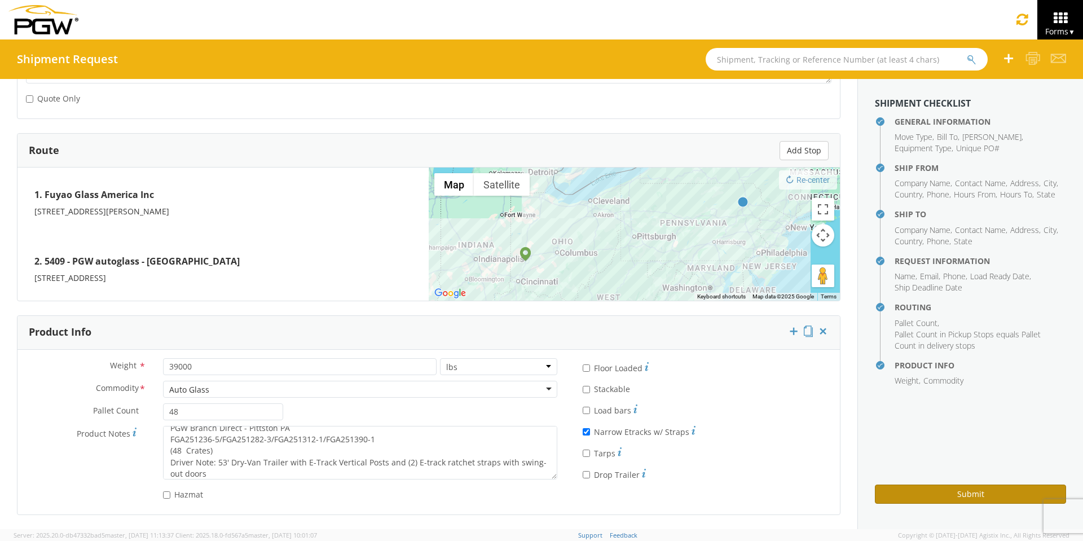
click at [966, 492] on button "Submit" at bounding box center [970, 494] width 191 height 19
